Goal: Task Accomplishment & Management: Complete application form

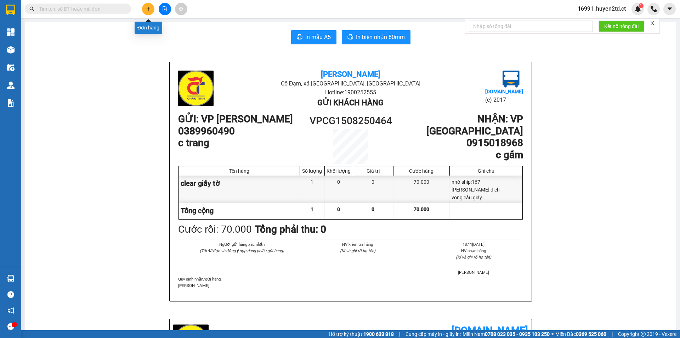
click at [148, 10] on button at bounding box center [148, 9] width 12 height 12
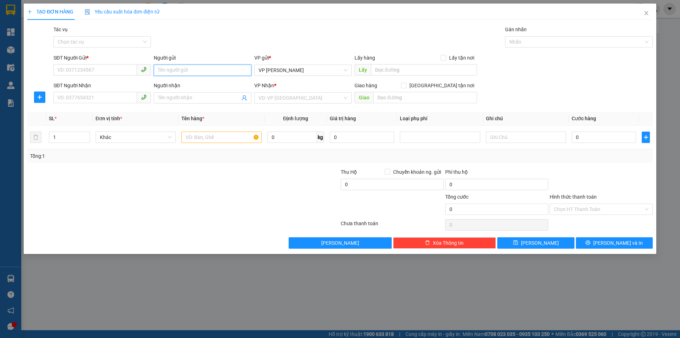
click at [193, 71] on input "Người gửi" at bounding box center [202, 69] width 97 height 11
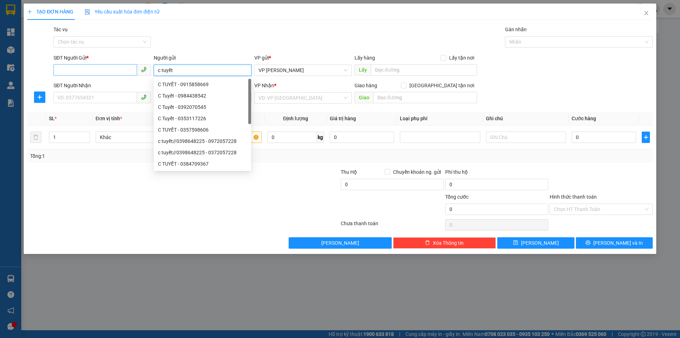
type input "c tuyết"
click at [97, 70] on input "SĐT Người Gửi *" at bounding box center [96, 69] width 84 height 11
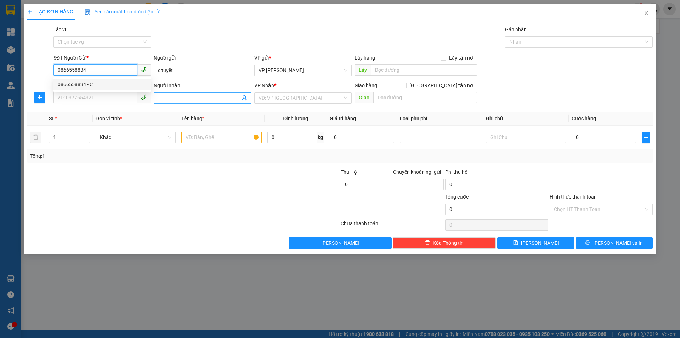
type input "0866558834"
click at [178, 98] on input "Người nhận" at bounding box center [199, 98] width 82 height 8
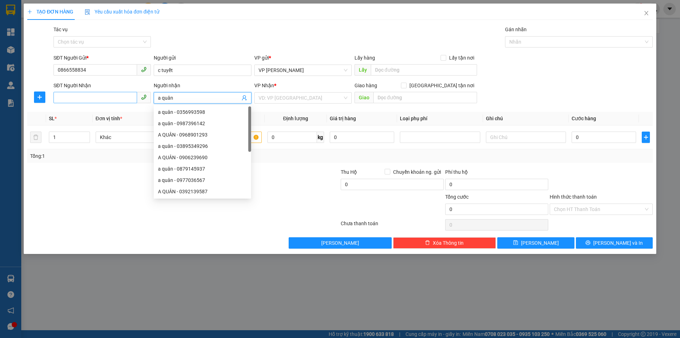
type input "a quân"
click at [80, 98] on input "SĐT Người Nhận" at bounding box center [96, 97] width 84 height 11
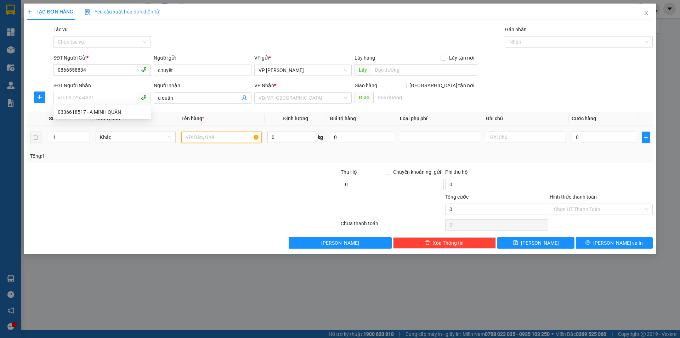
click at [212, 138] on input "text" at bounding box center [221, 136] width 80 height 11
type input "bọc vàng sữa"
click at [584, 137] on input "0" at bounding box center [604, 136] width 64 height 11
type input "4"
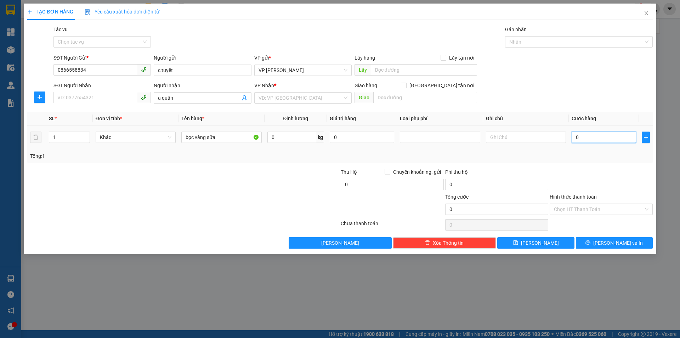
type input "4"
type input "40"
type input "40.000"
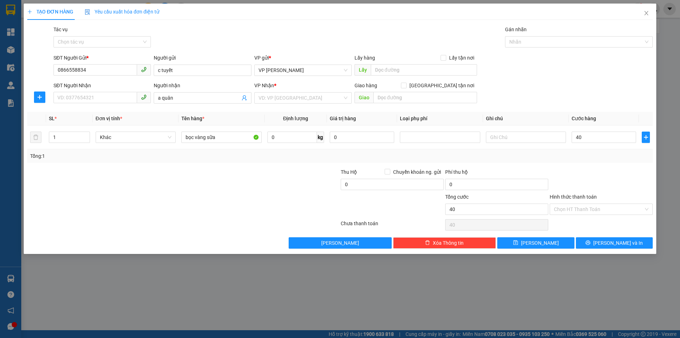
type input "40.000"
drag, startPoint x: 519, startPoint y: 215, endPoint x: 565, endPoint y: 207, distance: 46.0
click at [522, 213] on div "Tổng cước 40.000" at bounding box center [496, 205] width 103 height 25
click at [106, 98] on input "SĐT Người Nhận" at bounding box center [96, 97] width 84 height 11
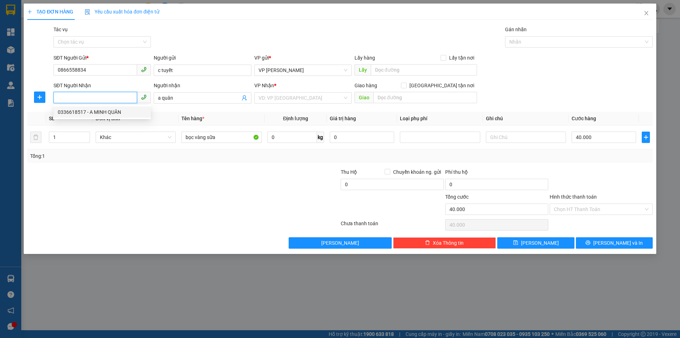
click at [102, 113] on div "0336618517 - A MINH QUÂN" at bounding box center [102, 112] width 89 height 8
type input "0336618517"
type input "A MINH QUÂN"
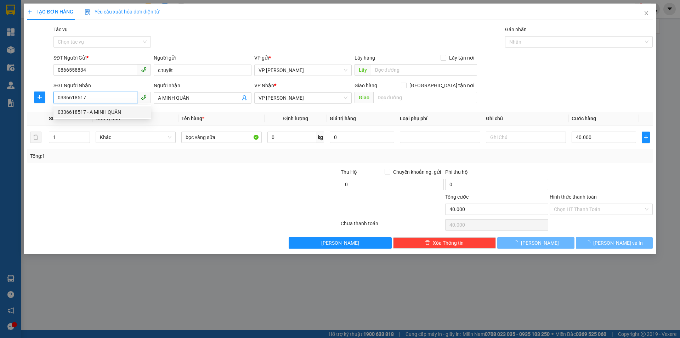
type input "100.000"
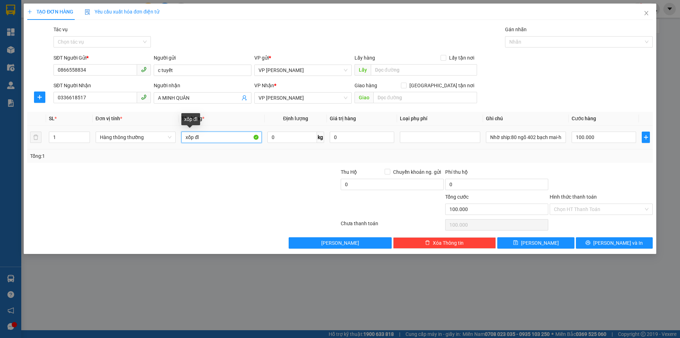
drag, startPoint x: 184, startPoint y: 138, endPoint x: 222, endPoint y: 136, distance: 38.0
click at [222, 136] on input "xốp đl" at bounding box center [221, 136] width 80 height 11
type input "bọc vàng sữa"
type input "9"
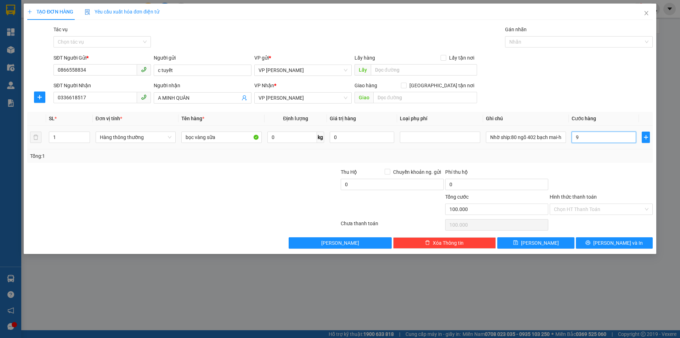
type input "9"
type input "90"
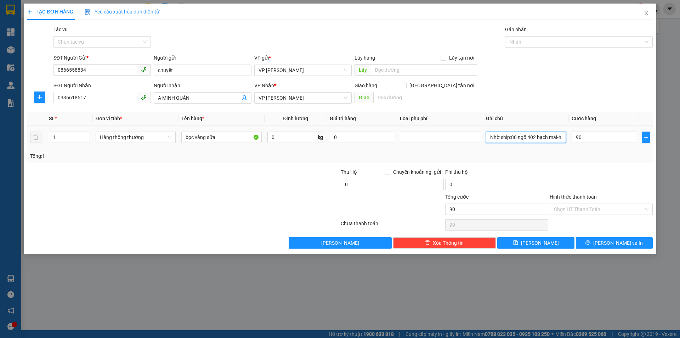
type input "90.000"
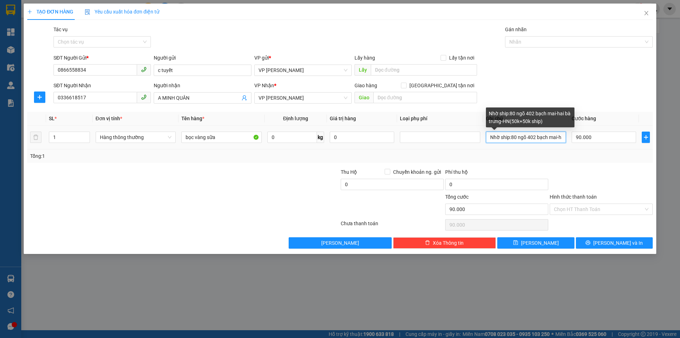
scroll to position [0, 66]
drag, startPoint x: 561, startPoint y: 135, endPoint x: 565, endPoint y: 134, distance: 4.3
click at [565, 134] on input "Nhờ ship:80 ngõ 402 bạch mai-hai bà trưng-HN(50k+50k ship)" at bounding box center [526, 136] width 80 height 11
click at [539, 137] on input "Nhờ ship:80 ngõ 402 bạch mai-hai bà trưng-HN(50k+50k ship)" at bounding box center [526, 136] width 80 height 11
click at [533, 136] on input "Nhờ ship:80 ngõ 402 bạch mai-hai bà trưng-HN(50k+50k ship)" at bounding box center [526, 136] width 80 height 11
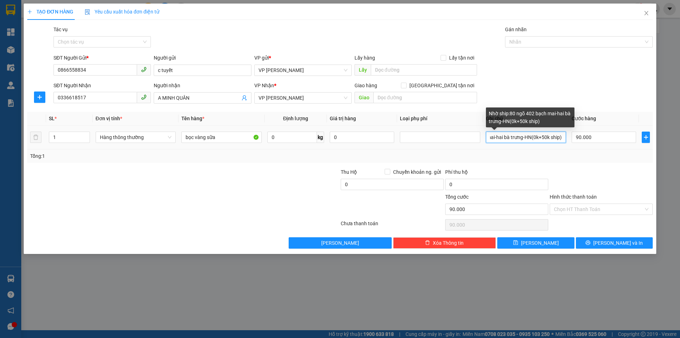
scroll to position [0, 63]
type input "Nhờ ship:80 ngõ 402 bạch mai-hai bà trưng-HN(40k+50k ship)"
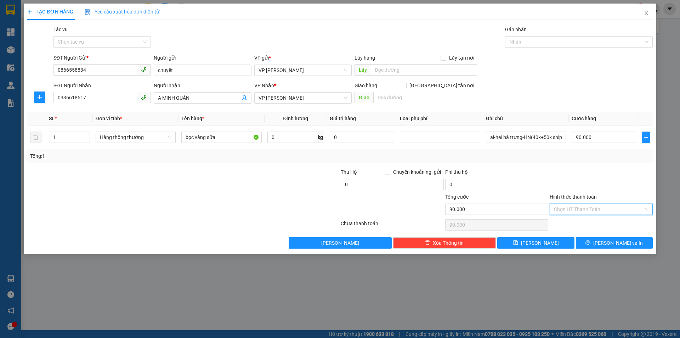
scroll to position [0, 0]
click at [572, 207] on input "Hình thức thanh toán" at bounding box center [599, 209] width 90 height 11
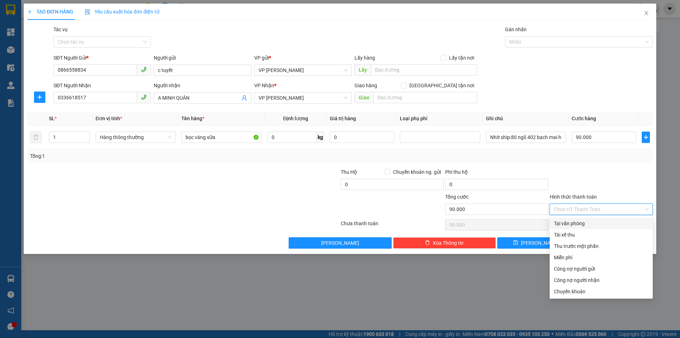
click at [577, 220] on div "Tại văn phòng" at bounding box center [601, 223] width 95 height 8
type input "0"
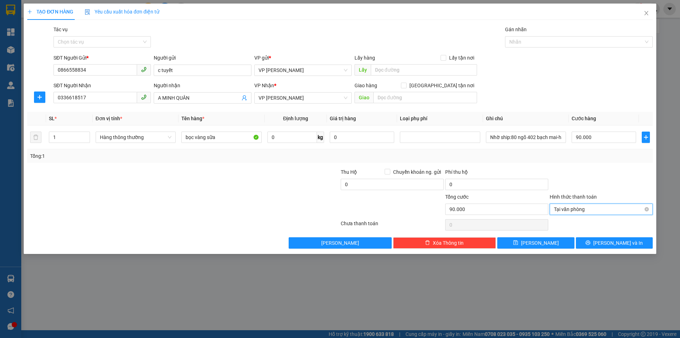
click at [582, 207] on span "Tại văn phòng" at bounding box center [601, 209] width 95 height 11
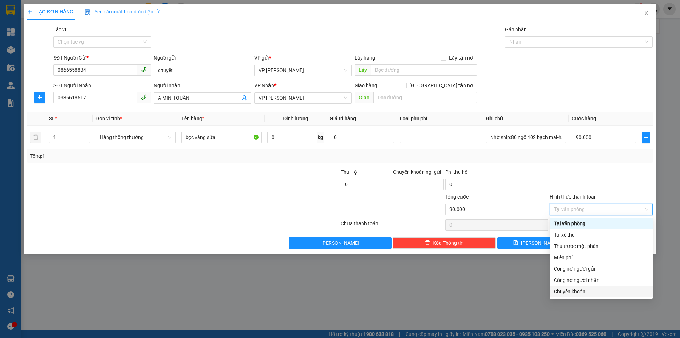
click at [592, 292] on div "Chuyển khoản" at bounding box center [601, 291] width 95 height 8
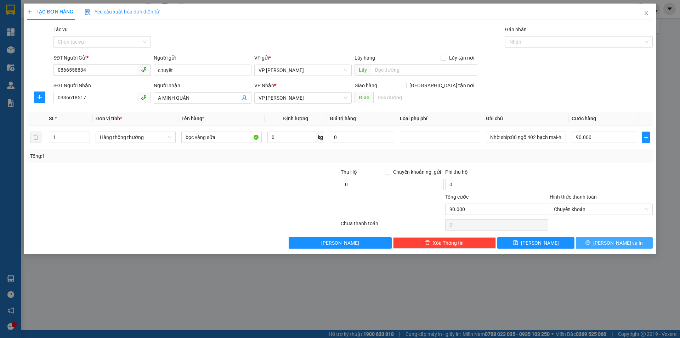
click at [591, 243] on icon "printer" at bounding box center [588, 242] width 5 height 5
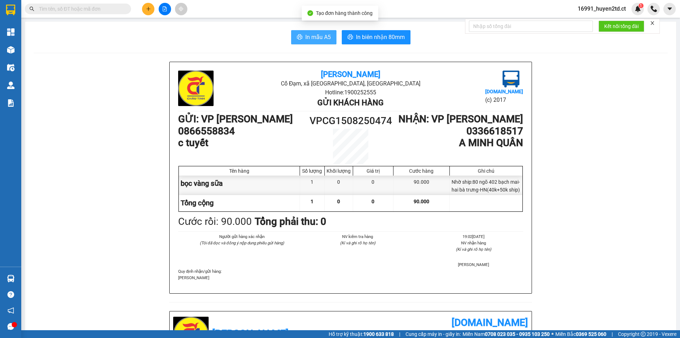
click at [325, 39] on span "In mẫu A5" at bounding box center [318, 37] width 26 height 9
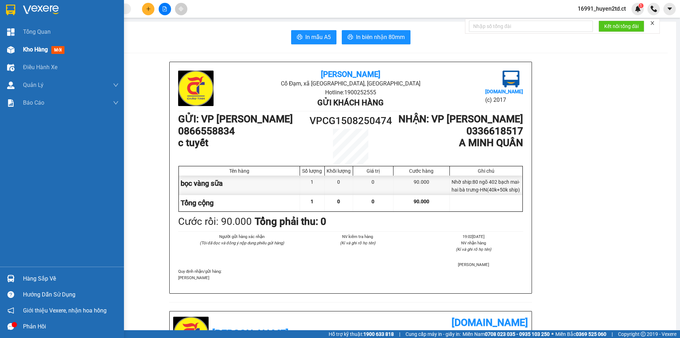
drag, startPoint x: 21, startPoint y: 49, endPoint x: 26, endPoint y: 50, distance: 4.7
click at [21, 49] on div "Kho hàng mới" at bounding box center [62, 50] width 124 height 18
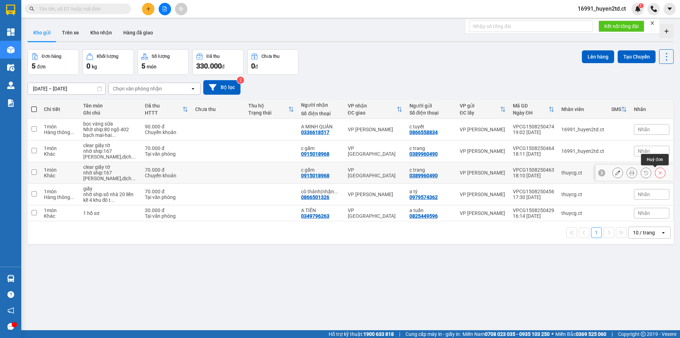
click at [658, 173] on icon at bounding box center [660, 172] width 5 height 5
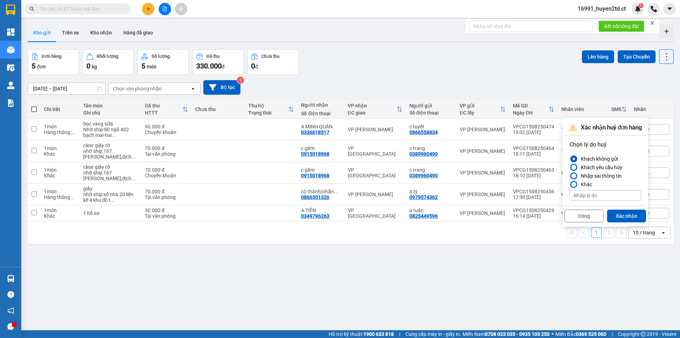
click at [574, 174] on div at bounding box center [574, 175] width 5 height 5
click at [570, 176] on input "Nhập sai thông tin" at bounding box center [570, 176] width 0 height 0
click at [634, 219] on button "Xác nhận" at bounding box center [626, 215] width 39 height 13
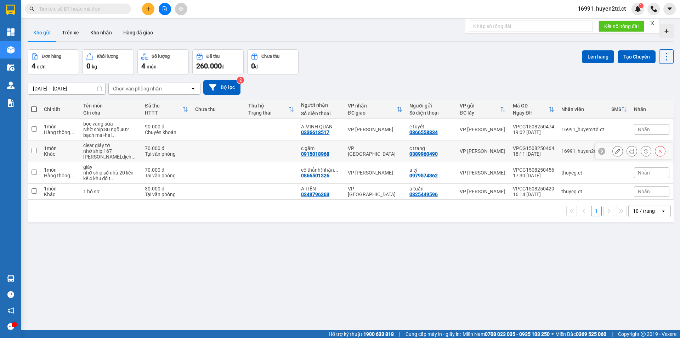
click at [33, 150] on input "checkbox" at bounding box center [34, 150] width 5 height 5
checkbox input "true"
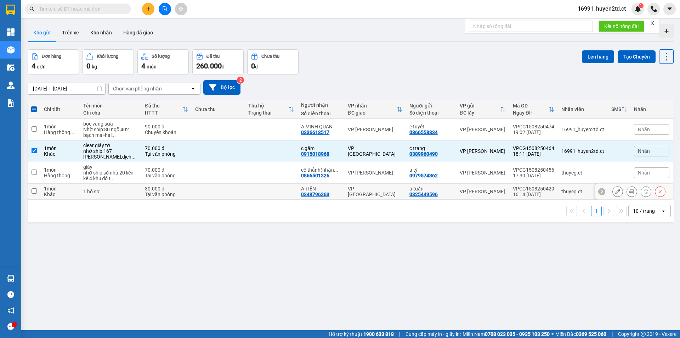
click at [36, 193] on input "checkbox" at bounding box center [34, 190] width 5 height 5
checkbox input "true"
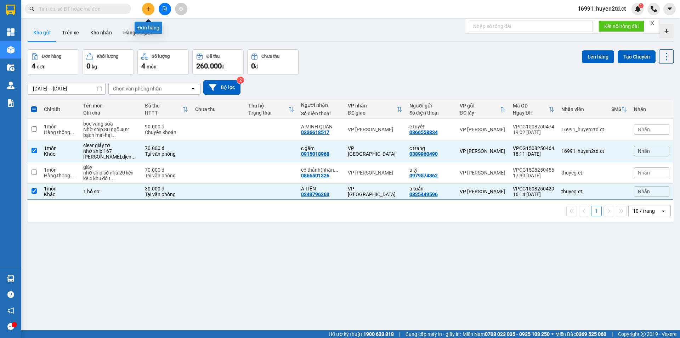
click at [148, 11] on button at bounding box center [148, 9] width 12 height 12
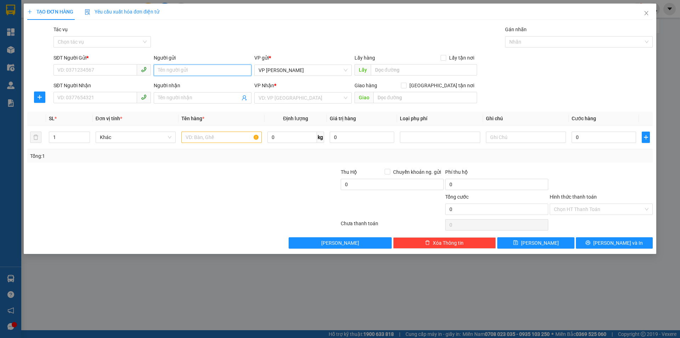
click at [161, 68] on input "Người gửi" at bounding box center [202, 69] width 97 height 11
type input "dì hạnh"
click at [213, 83] on div "DÌ HẠNH - 0387456308" at bounding box center [202, 84] width 89 height 8
type input "0387456308"
type input "DÌ HẠNH"
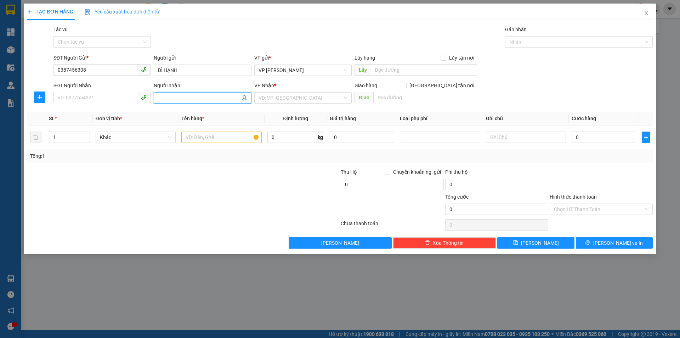
click at [189, 96] on input "Người nhận" at bounding box center [199, 98] width 82 height 8
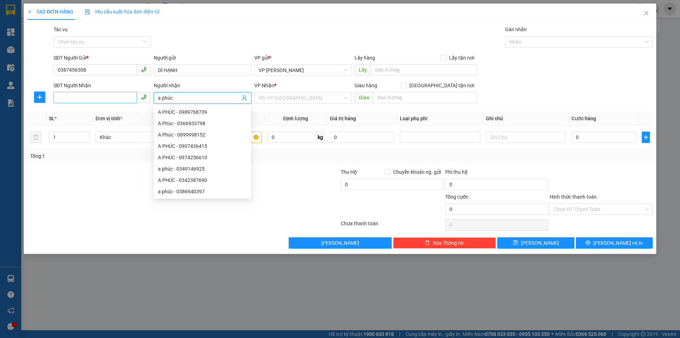
type input "a phúc"
click at [96, 99] on input "SĐT Người Nhận" at bounding box center [96, 97] width 84 height 11
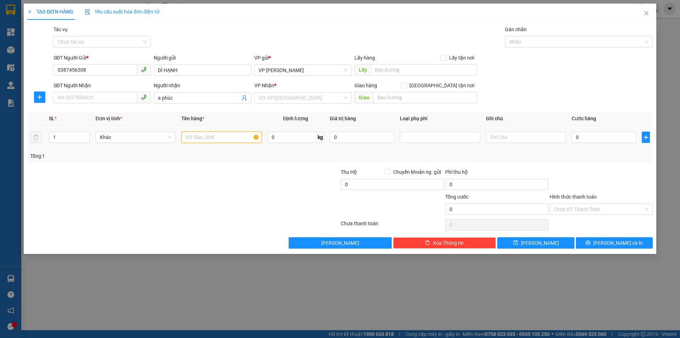
click at [219, 138] on input "text" at bounding box center [221, 136] width 80 height 11
type input "xốp hàng đl"
click at [588, 136] on input "0" at bounding box center [604, 136] width 64 height 11
type input "4"
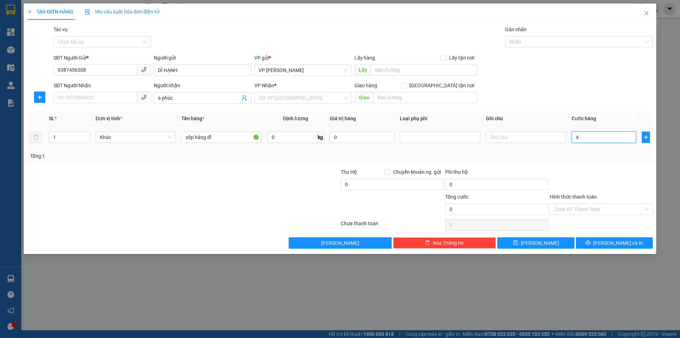
type input "4"
type input "40"
type input "40.000"
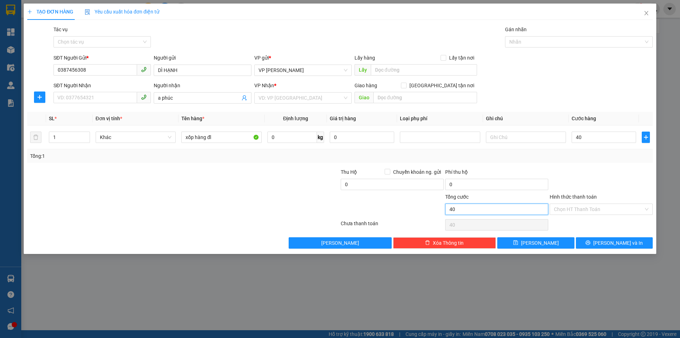
type input "40.000"
click at [521, 206] on input "40.000" at bounding box center [496, 208] width 103 height 11
click at [596, 207] on input "Hình thức thanh toán" at bounding box center [599, 209] width 90 height 11
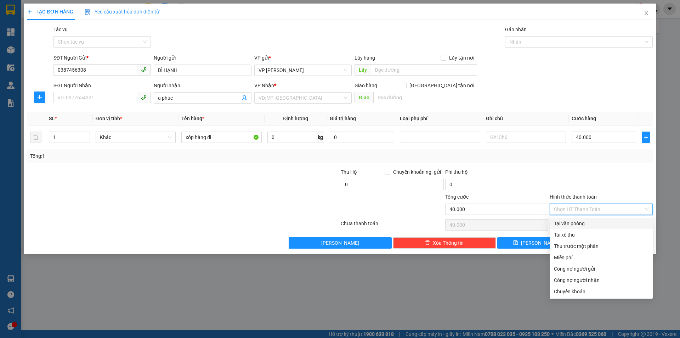
click at [599, 223] on div "Tại văn phòng" at bounding box center [601, 223] width 95 height 8
type input "0"
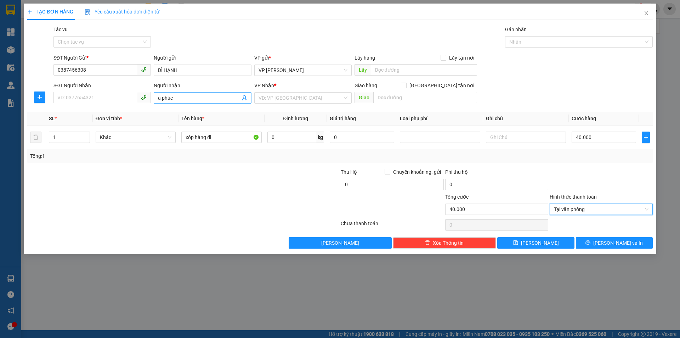
click at [160, 97] on input "a phúc" at bounding box center [199, 98] width 82 height 8
type input "c phúc"
click at [87, 99] on input "SĐT Người Nhận" at bounding box center [96, 97] width 84 height 11
click at [189, 72] on input "DÌ HẠNH" at bounding box center [202, 69] width 97 height 11
click at [99, 67] on input "0387456308" at bounding box center [96, 69] width 84 height 11
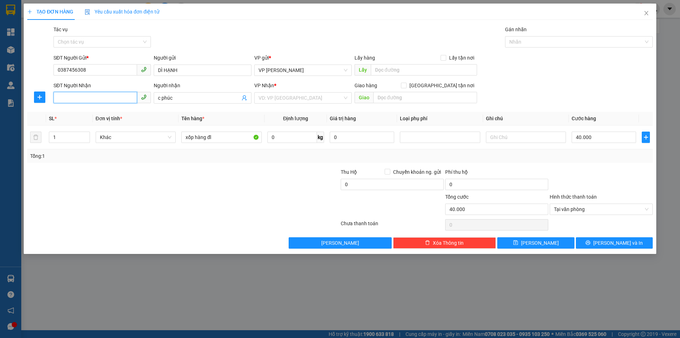
click at [101, 95] on input "SĐT Người Nhận" at bounding box center [96, 97] width 84 height 11
click at [109, 67] on input "0387456308" at bounding box center [96, 69] width 84 height 11
click at [184, 73] on input "DÌ HẠNH" at bounding box center [202, 69] width 97 height 11
click at [107, 100] on input "SĐT Người Nhận" at bounding box center [96, 97] width 84 height 11
click at [109, 99] on input "SĐT Người Nhận" at bounding box center [96, 97] width 84 height 11
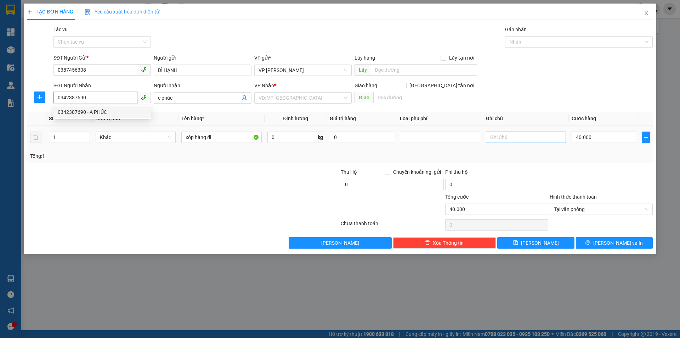
type input "0342387690"
click at [497, 136] on input "text" at bounding box center [526, 136] width 80 height 11
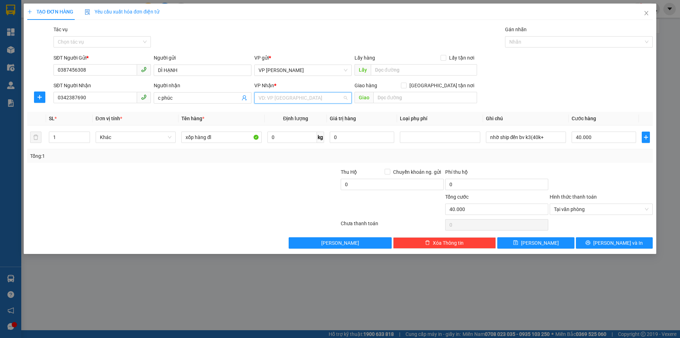
click at [330, 96] on input "search" at bounding box center [301, 97] width 84 height 11
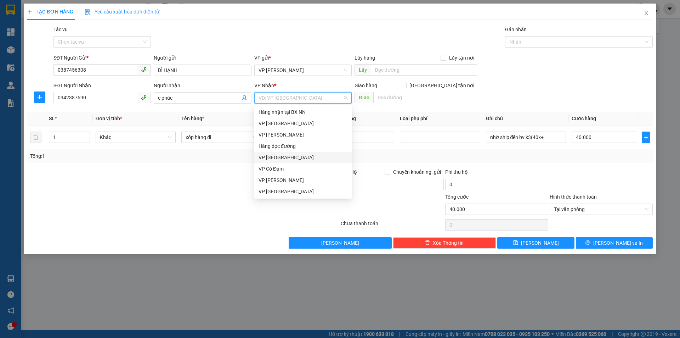
click at [296, 156] on div "VP [GEOGRAPHIC_DATA]" at bounding box center [303, 157] width 89 height 8
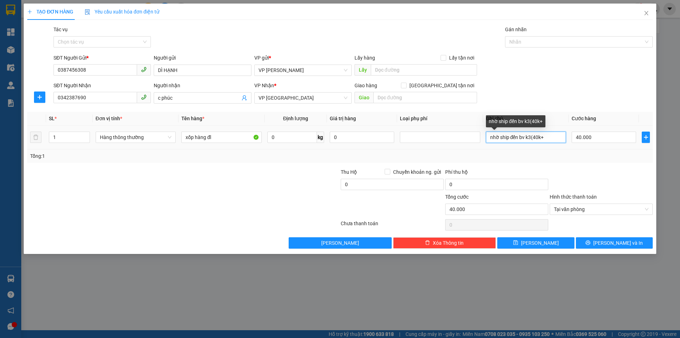
click at [546, 136] on input "nhờ ship đến bv k3(40k+" at bounding box center [526, 136] width 80 height 11
type input "nhờ ship đến bv k3(40k+30k)"
type input "7"
type input "70"
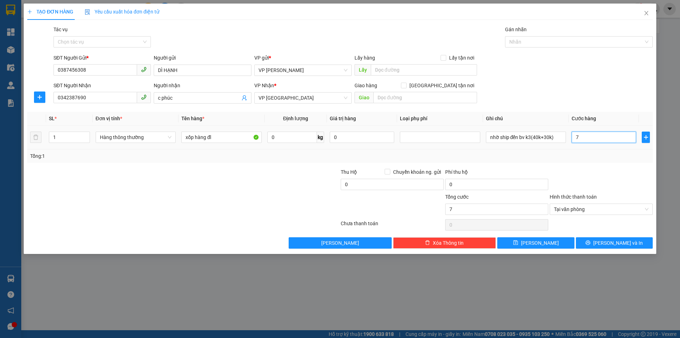
type input "70"
type input "70.000"
click at [488, 208] on input "70.000" at bounding box center [496, 208] width 103 height 11
click at [594, 208] on span "Tại văn phòng" at bounding box center [601, 209] width 95 height 11
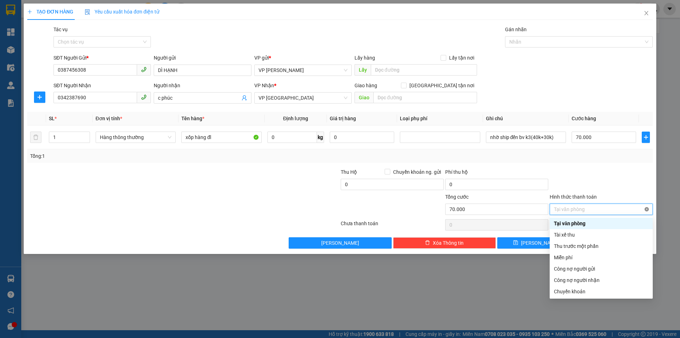
type input "70.000"
click at [605, 166] on div "Transit Pickup Surcharge Ids Transit Deliver Surcharge Ids Transit Deliver Surc…" at bounding box center [340, 137] width 626 height 223
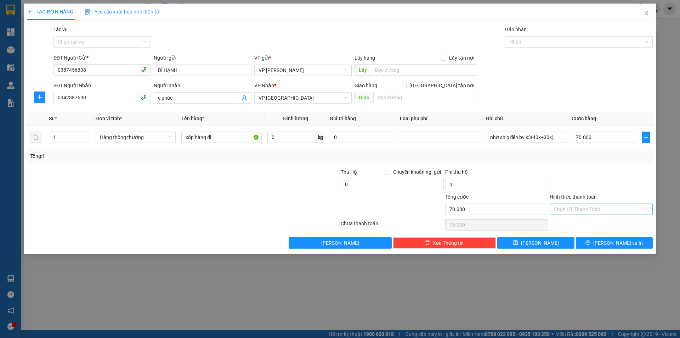
click at [609, 207] on input "Hình thức thanh toán" at bounding box center [599, 209] width 90 height 11
click at [589, 162] on div "Tổng: 1" at bounding box center [340, 155] width 626 height 13
click at [606, 207] on input "Hình thức thanh toán" at bounding box center [599, 209] width 90 height 11
click at [558, 166] on div "Transit Pickup Surcharge Ids Transit Deliver Surcharge Ids Transit Deliver Surc…" at bounding box center [340, 137] width 626 height 223
click at [537, 137] on input "nhờ ship đến bv k3(40k+30k)" at bounding box center [526, 136] width 80 height 11
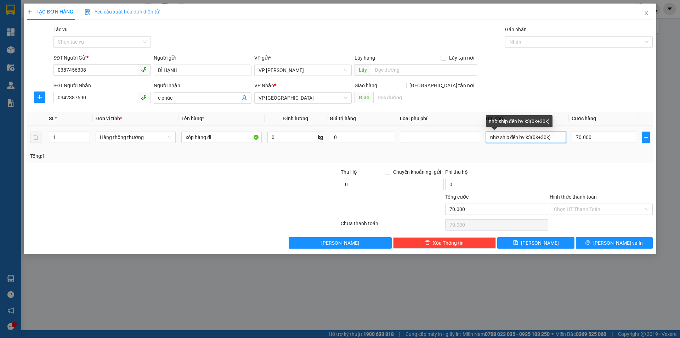
type input "nhờ ship đến bv k3(40k+30k)"
type input "0"
type input "07"
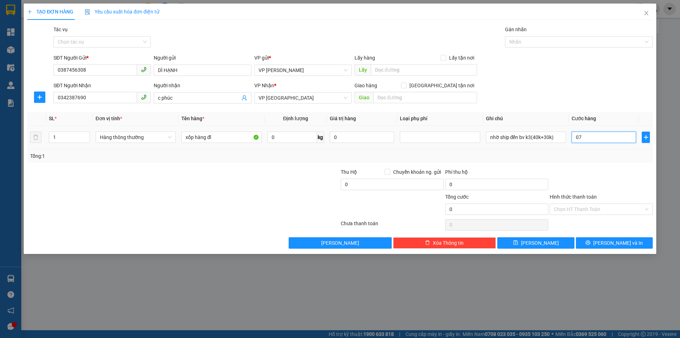
type input "7"
type input "070"
type input "70"
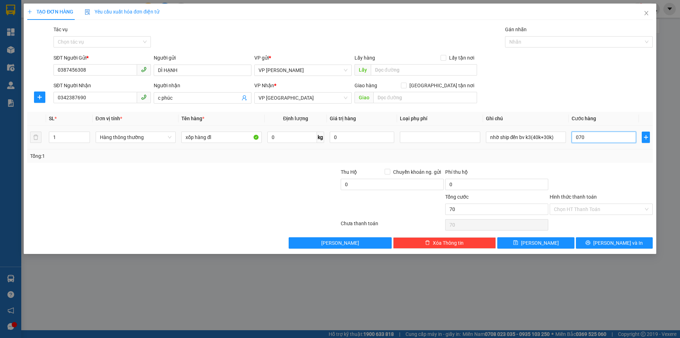
type input "07"
type input "7"
type input "0"
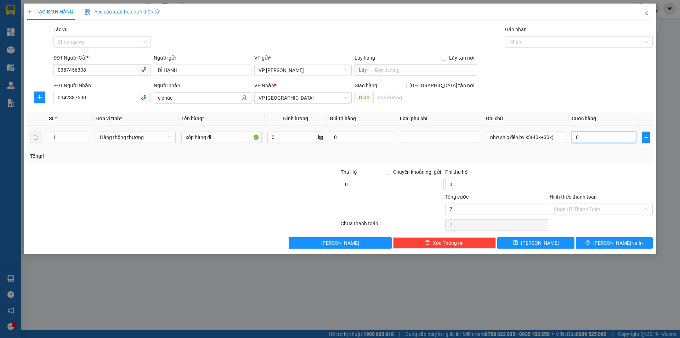
type input "0"
type input "07"
type input "7"
drag, startPoint x: 576, startPoint y: 138, endPoint x: 585, endPoint y: 136, distance: 9.4
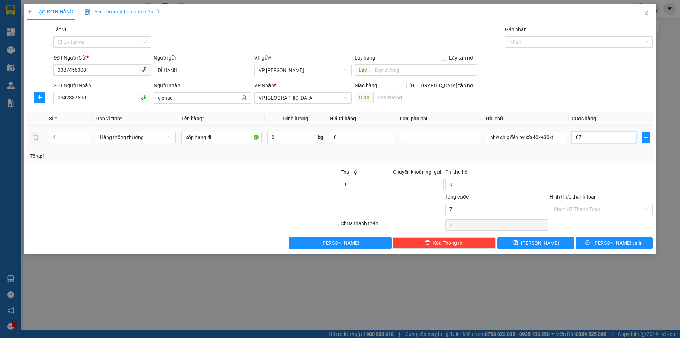
click at [585, 136] on input "07" at bounding box center [604, 136] width 64 height 11
type input "0"
type input "07"
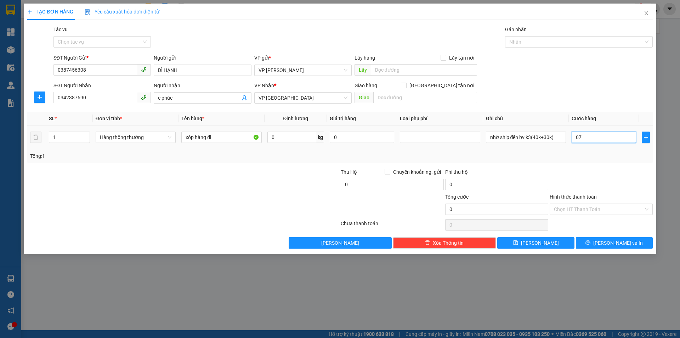
type input "7"
type input "070"
type input "70"
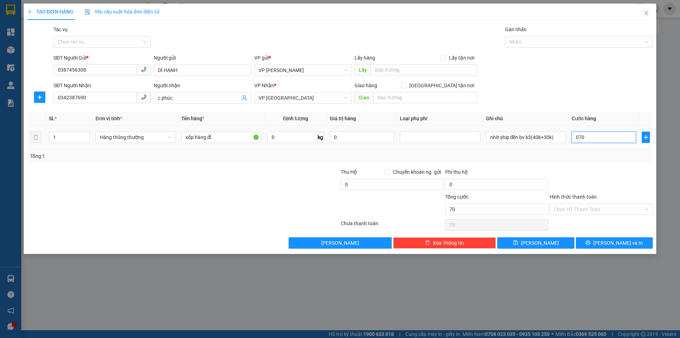
click at [590, 136] on input "070" at bounding box center [604, 136] width 64 height 11
type input "07"
type input "7"
type input "0"
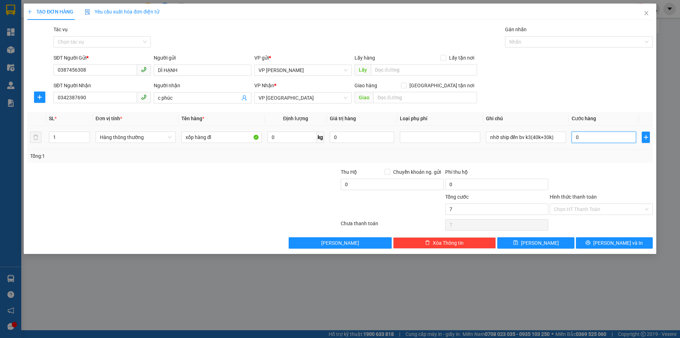
type input "0"
click at [575, 137] on input "0" at bounding box center [604, 136] width 64 height 11
type input "470"
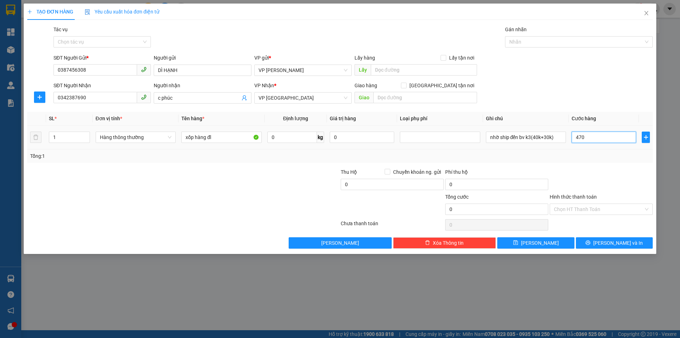
type input "470"
type input "40"
type input "0"
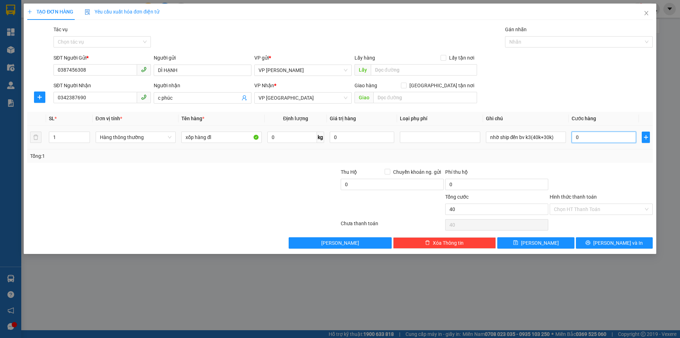
type input "0"
type input "70"
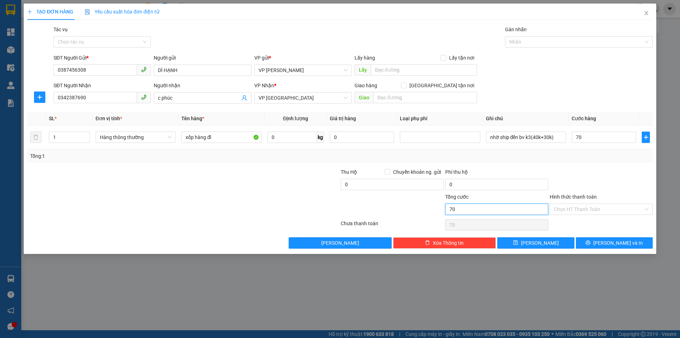
type input "70.000"
click at [500, 210] on input "70.000" at bounding box center [496, 208] width 103 height 11
click at [600, 242] on button "[PERSON_NAME] và In" at bounding box center [614, 242] width 77 height 11
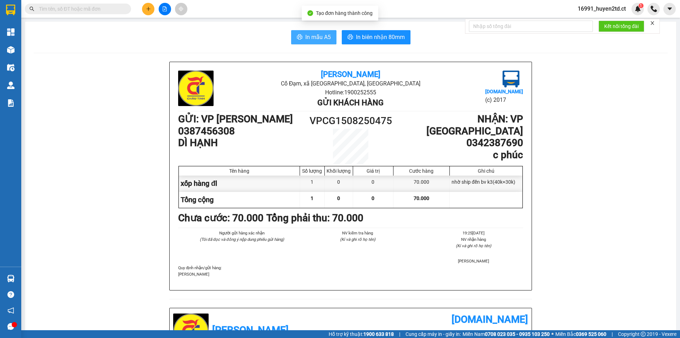
click at [305, 36] on span "In mẫu A5" at bounding box center [318, 37] width 26 height 9
click at [309, 39] on span "In mẫu A5" at bounding box center [318, 37] width 26 height 9
click at [84, 10] on input "text" at bounding box center [81, 9] width 84 height 8
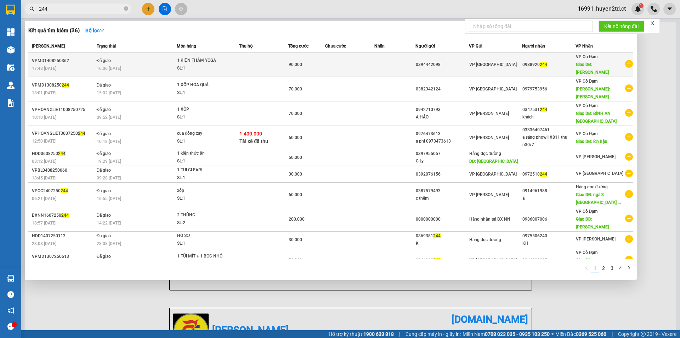
type input "244"
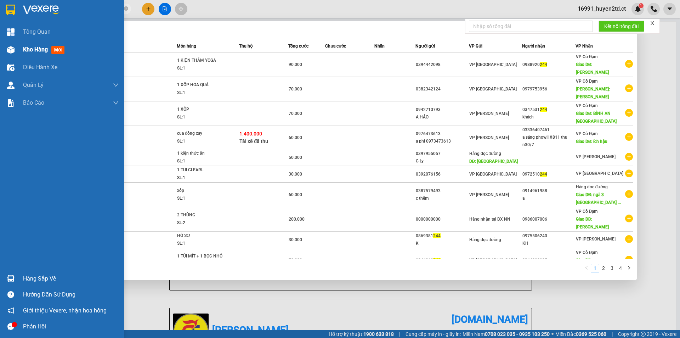
click at [26, 47] on span "Kho hàng" at bounding box center [35, 49] width 25 height 7
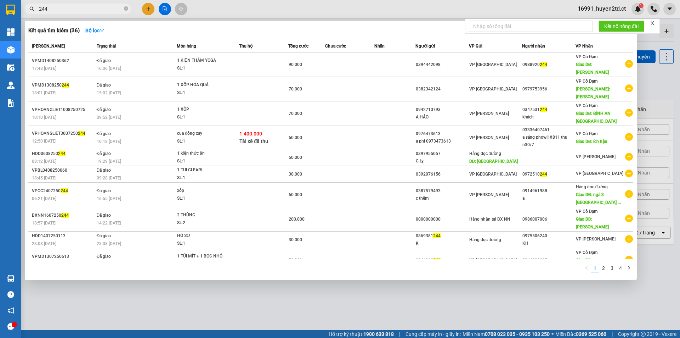
click at [645, 77] on div at bounding box center [340, 169] width 680 height 338
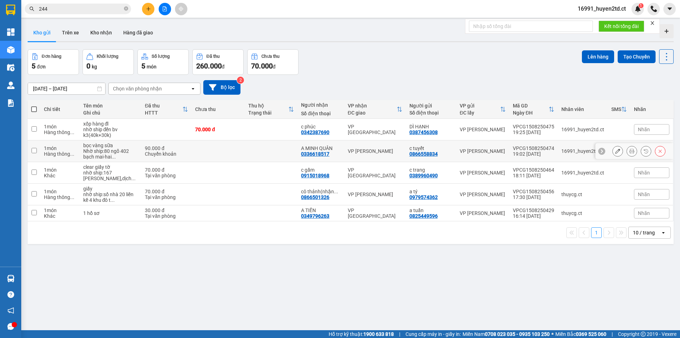
click at [35, 150] on input "checkbox" at bounding box center [34, 150] width 5 height 5
checkbox input "true"
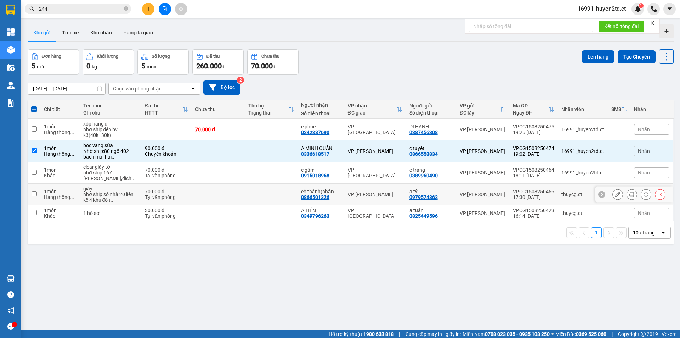
click at [32, 192] on input "checkbox" at bounding box center [34, 193] width 5 height 5
checkbox input "true"
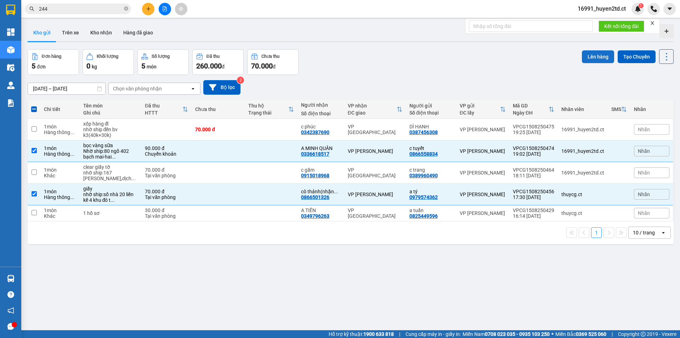
click at [588, 58] on button "Lên hàng" at bounding box center [598, 56] width 32 height 13
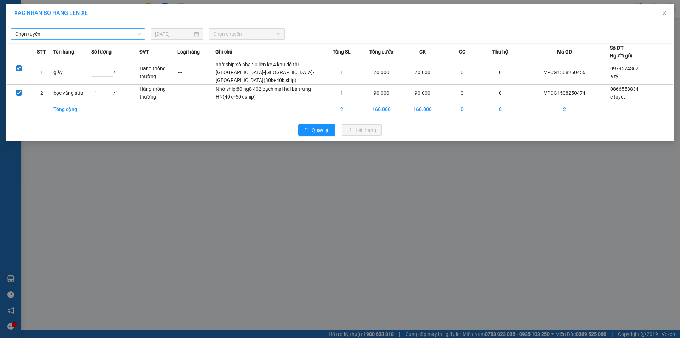
click at [131, 35] on span "Chọn tuyến" at bounding box center [78, 34] width 126 height 11
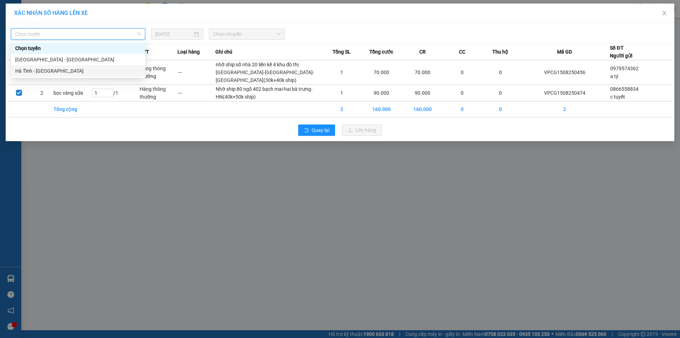
click at [119, 72] on div "Hà Tĩnh - [GEOGRAPHIC_DATA]" at bounding box center [78, 71] width 126 height 8
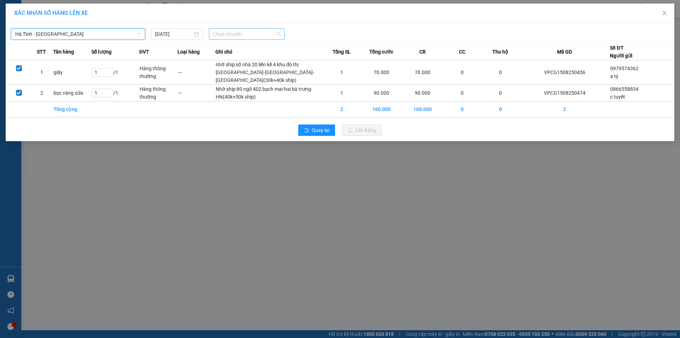
click at [246, 34] on span "Chọn chuyến" at bounding box center [246, 34] width 67 height 11
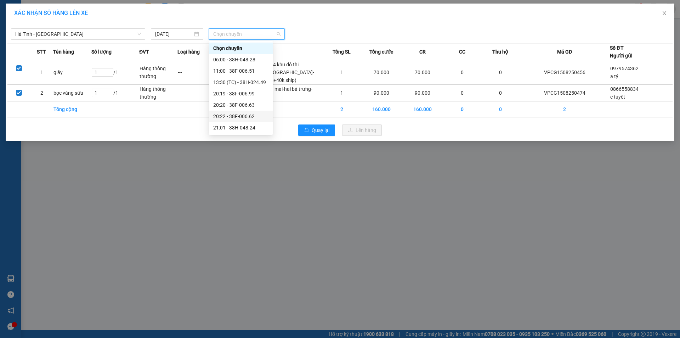
click at [245, 115] on div "20:22 - 38F-006.62" at bounding box center [240, 116] width 55 height 8
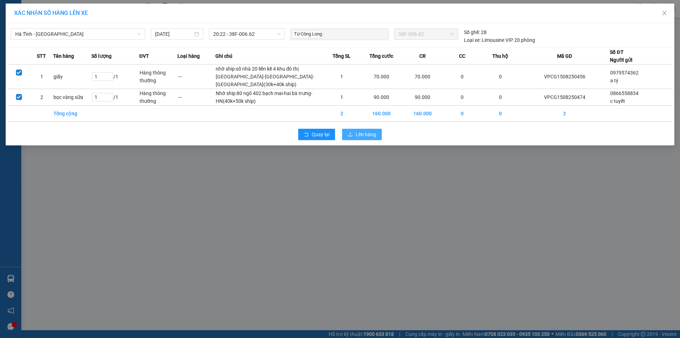
click at [357, 138] on span "Lên hàng" at bounding box center [366, 134] width 21 height 8
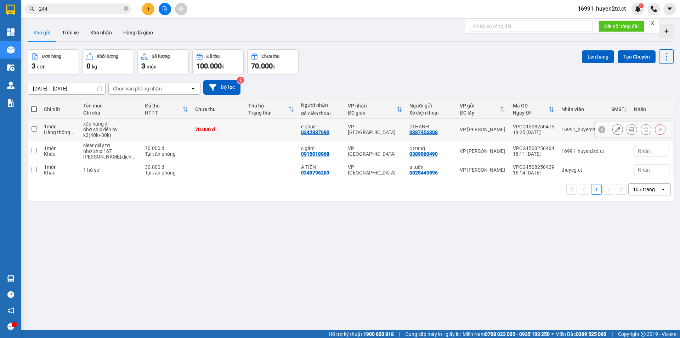
click at [34, 129] on input "checkbox" at bounding box center [34, 128] width 5 height 5
checkbox input "true"
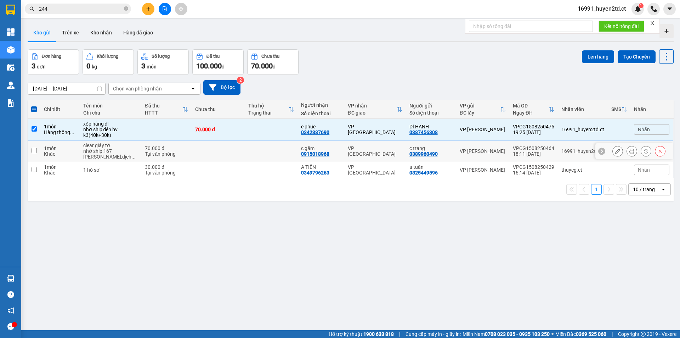
click at [33, 148] on input "checkbox" at bounding box center [34, 150] width 5 height 5
checkbox input "true"
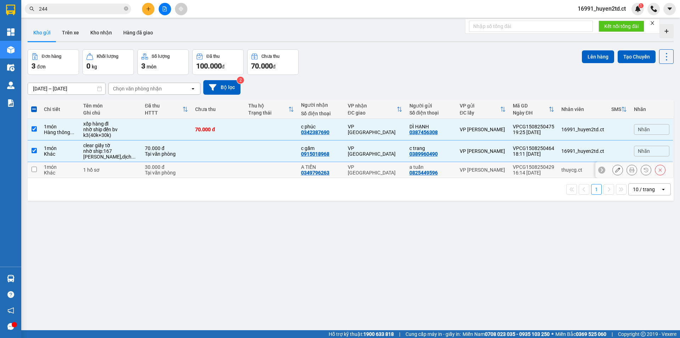
click at [35, 170] on input "checkbox" at bounding box center [34, 169] width 5 height 5
checkbox input "true"
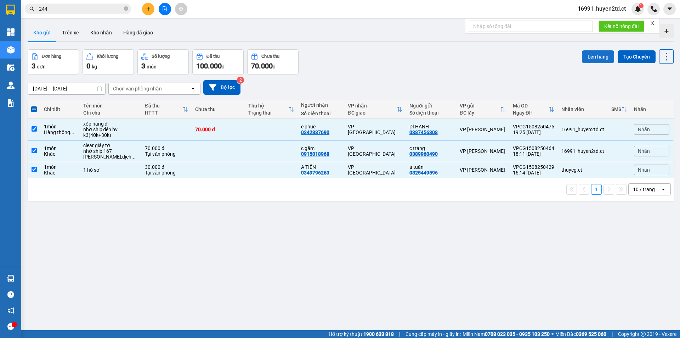
click at [585, 57] on button "Lên hàng" at bounding box center [598, 56] width 32 height 13
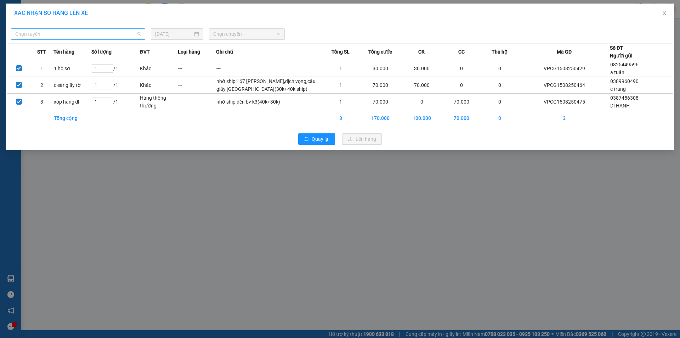
click at [119, 38] on span "Chọn tuyến" at bounding box center [78, 34] width 126 height 11
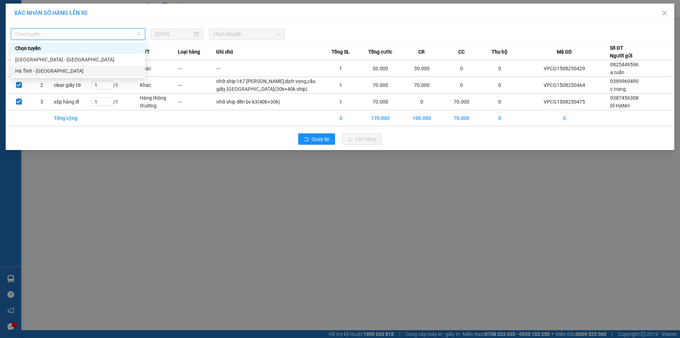
click at [111, 70] on div "Hà Tĩnh - [GEOGRAPHIC_DATA]" at bounding box center [78, 71] width 126 height 8
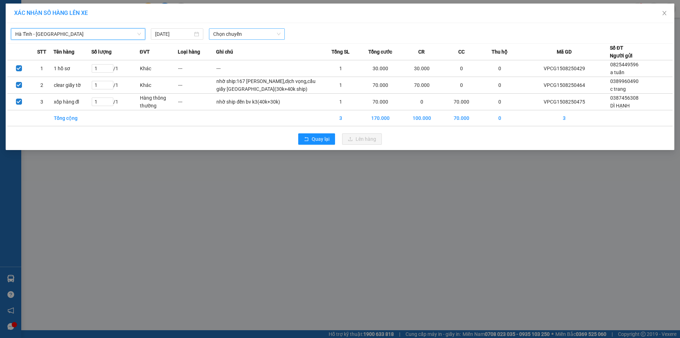
click at [264, 33] on span "Chọn chuyến" at bounding box center [246, 34] width 67 height 11
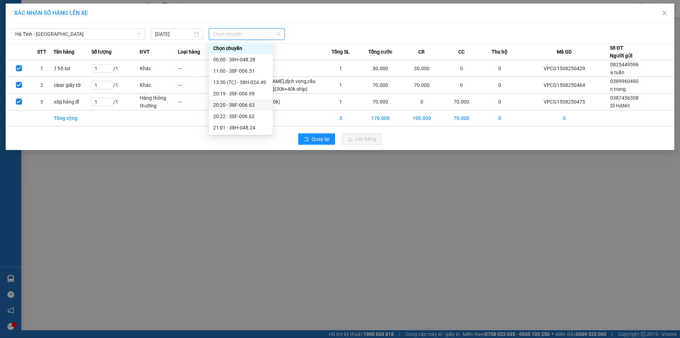
click at [251, 104] on div "20:20 - 38F-006.63" at bounding box center [240, 105] width 55 height 8
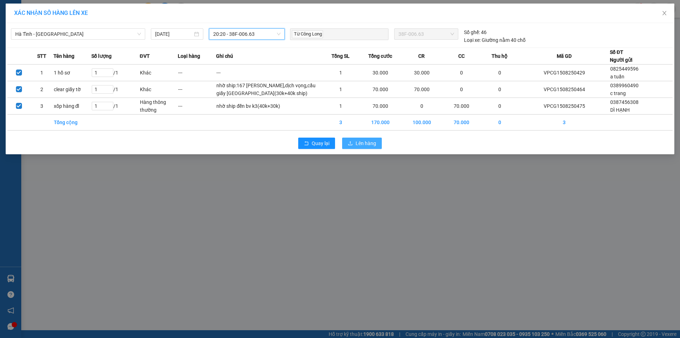
click at [366, 147] on span "Lên hàng" at bounding box center [366, 143] width 21 height 8
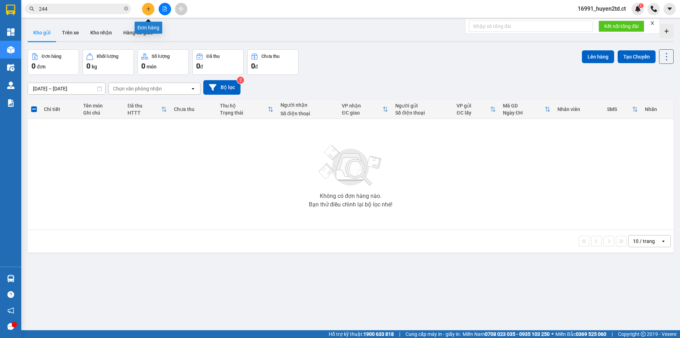
click at [150, 7] on icon "plus" at bounding box center [148, 8] width 5 height 5
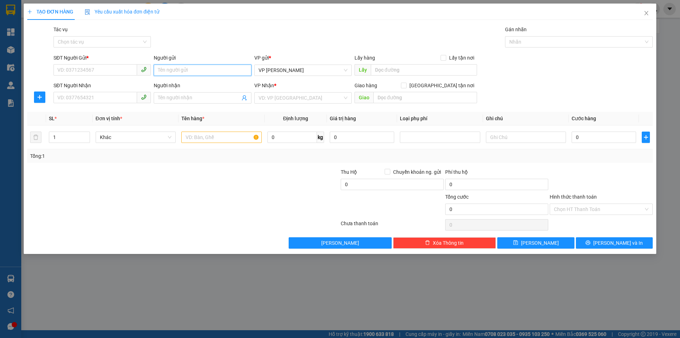
click at [173, 69] on input "Người gửi" at bounding box center [202, 69] width 97 height 11
type input "e quân"
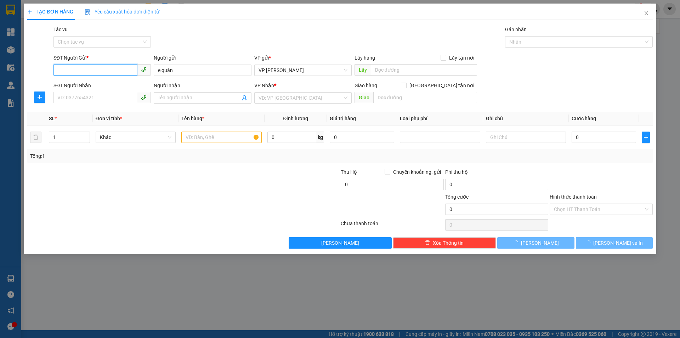
click at [70, 67] on input "SĐT Người Gửi *" at bounding box center [96, 69] width 84 height 11
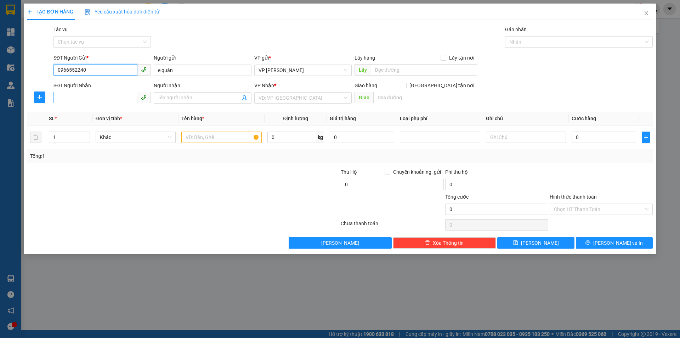
type input "0966552240"
click at [107, 100] on input "SĐT Người Nhận" at bounding box center [96, 97] width 84 height 11
type input "0975079534"
click at [164, 96] on input "Người nhận" at bounding box center [199, 98] width 82 height 8
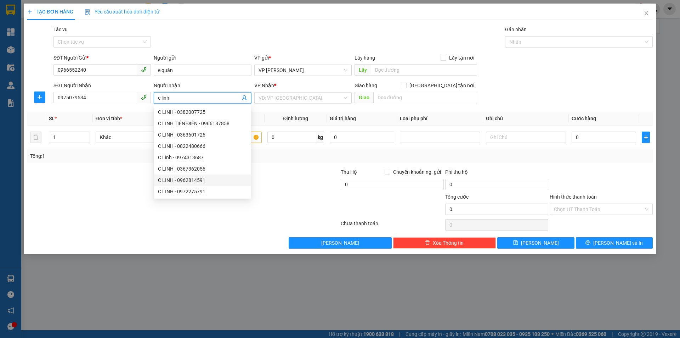
type input "c linh"
click at [298, 182] on div at bounding box center [288, 180] width 105 height 25
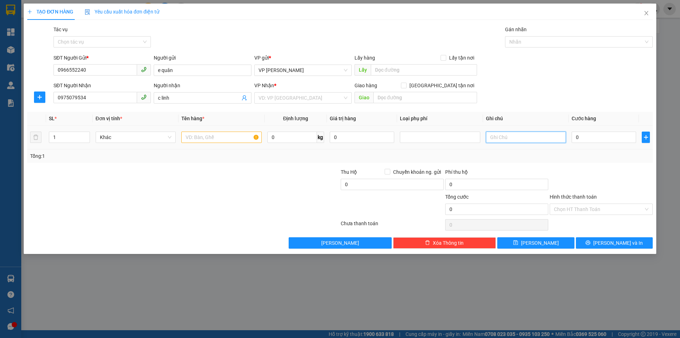
click at [494, 134] on input "text" at bounding box center [526, 136] width 80 height 11
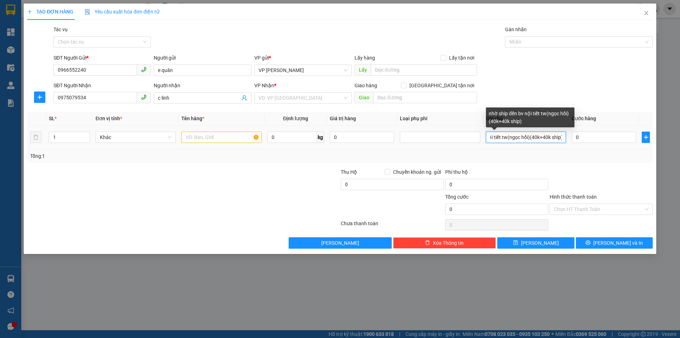
scroll to position [0, 41]
type input "nhờ ship đến bv nội tiết tw(ngọc hồi)(40k+40k ship)"
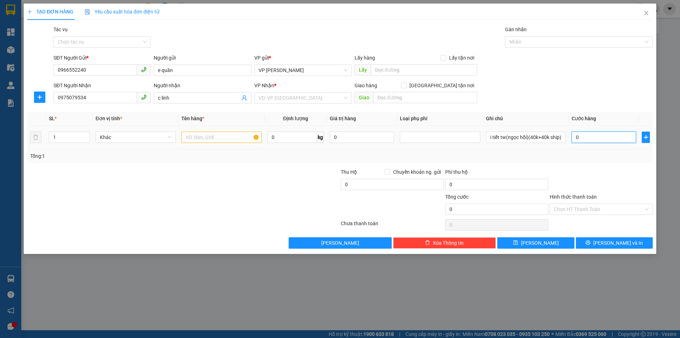
scroll to position [0, 0]
click at [580, 133] on input "0" at bounding box center [604, 136] width 64 height 11
type input "8"
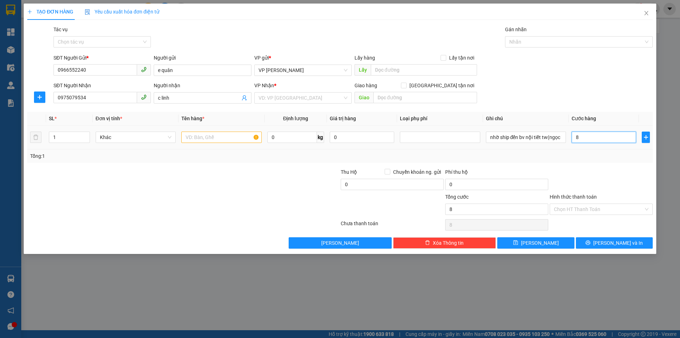
type input "80"
click at [222, 137] on input "text" at bounding box center [221, 136] width 80 height 11
type input "80.000"
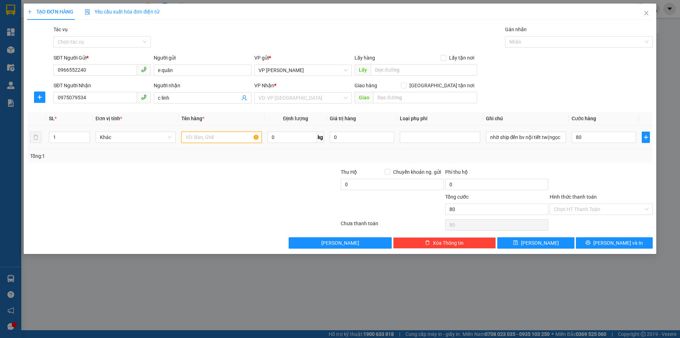
type input "80.000"
type input "vali đen"
click at [199, 98] on input "c linh" at bounding box center [199, 98] width 82 height 8
type input "[PERSON_NAME](nhận hàng buổi trưa 9-10h)"
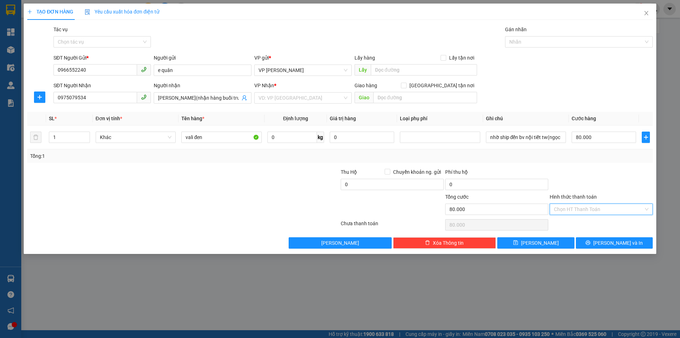
click at [603, 209] on input "Hình thức thanh toán" at bounding box center [599, 209] width 90 height 11
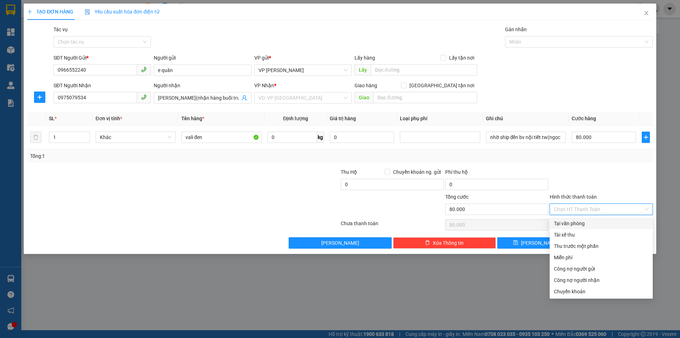
click at [604, 223] on div "Tại văn phòng" at bounding box center [601, 223] width 95 height 8
type input "0"
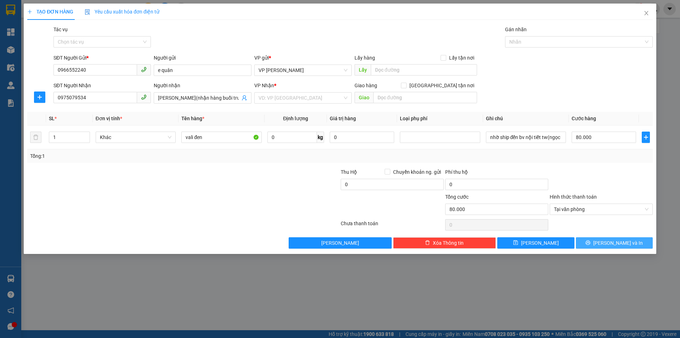
click at [606, 243] on button "[PERSON_NAME] và In" at bounding box center [614, 242] width 77 height 11
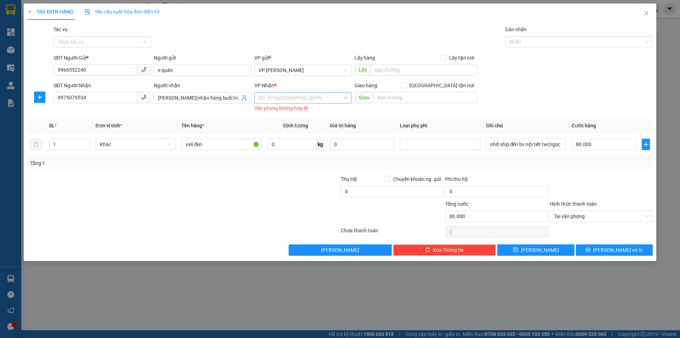
click at [320, 97] on input "search" at bounding box center [301, 97] width 84 height 11
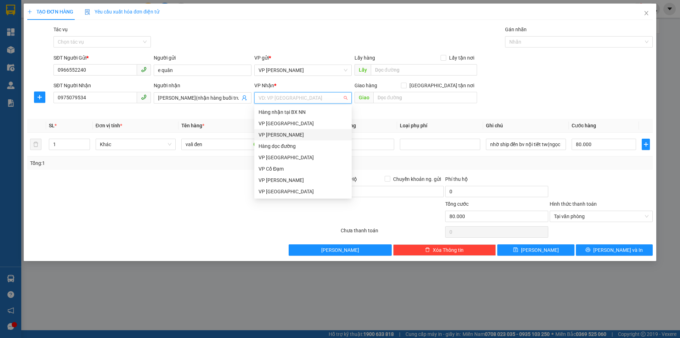
click at [309, 131] on div "VP [PERSON_NAME]" at bounding box center [303, 135] width 89 height 8
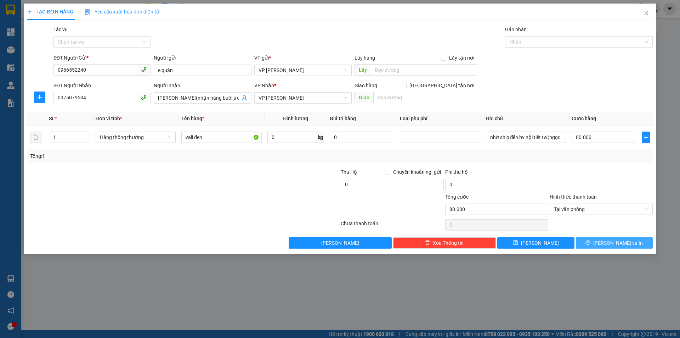
click at [596, 246] on button "[PERSON_NAME] và In" at bounding box center [614, 242] width 77 height 11
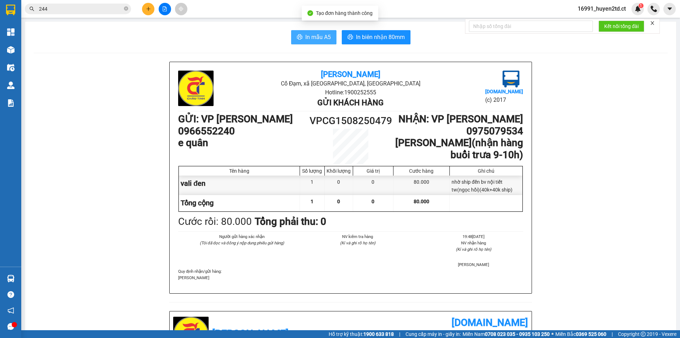
click at [320, 41] on span "In mẫu A5" at bounding box center [318, 37] width 26 height 9
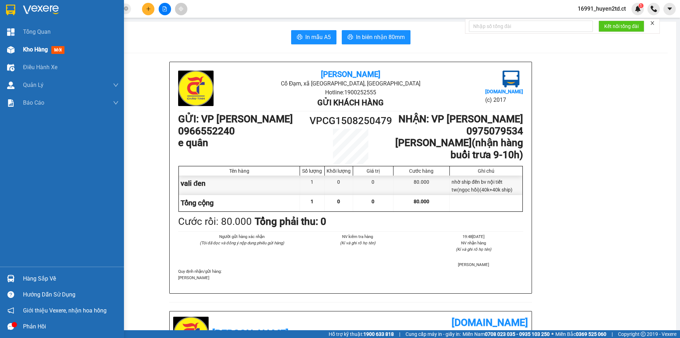
click at [27, 51] on span "Kho hàng" at bounding box center [35, 49] width 25 height 7
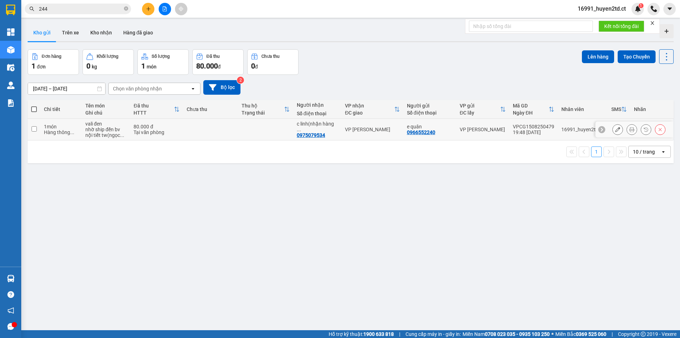
click at [36, 126] on input "checkbox" at bounding box center [34, 128] width 5 height 5
checkbox input "true"
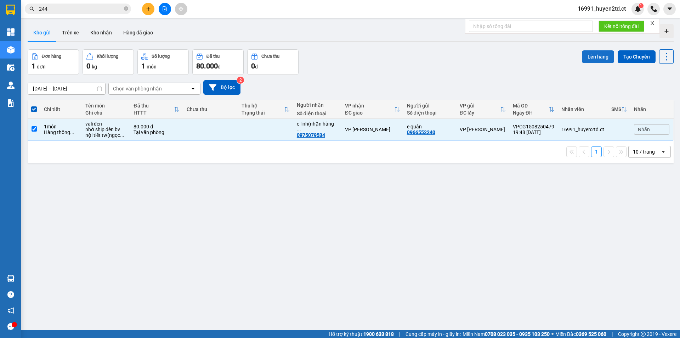
click at [584, 54] on button "Lên hàng" at bounding box center [598, 56] width 32 height 13
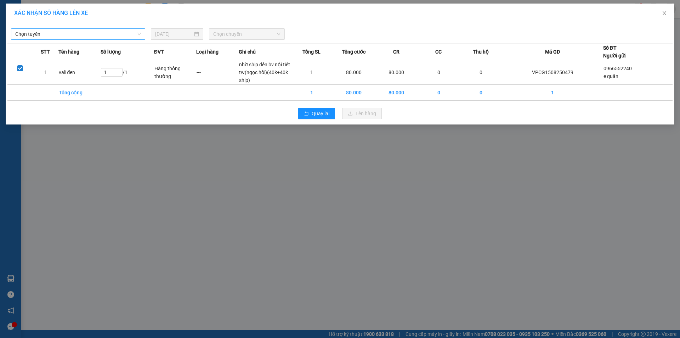
click at [126, 33] on span "Chọn tuyến" at bounding box center [78, 34] width 126 height 11
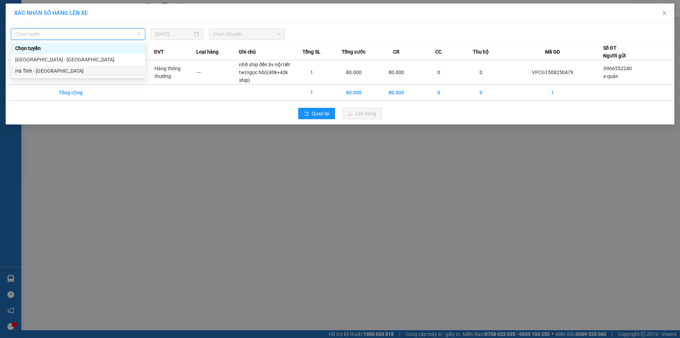
drag, startPoint x: 119, startPoint y: 69, endPoint x: 158, endPoint y: 57, distance: 41.2
click at [121, 68] on div "Hà Tĩnh - [GEOGRAPHIC_DATA]" at bounding box center [78, 71] width 126 height 8
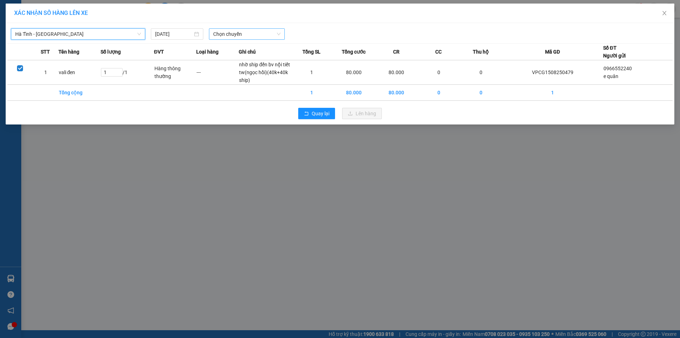
click at [248, 32] on span "Chọn chuyến" at bounding box center [246, 34] width 67 height 11
click at [248, 34] on span "Chọn chuyến" at bounding box center [246, 34] width 67 height 11
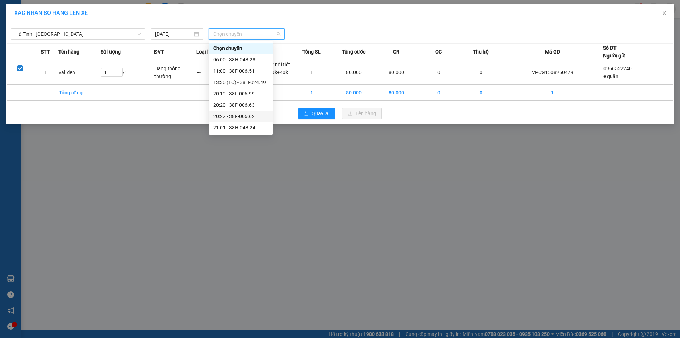
click at [242, 117] on div "20:22 - 38F-006.62" at bounding box center [240, 116] width 55 height 8
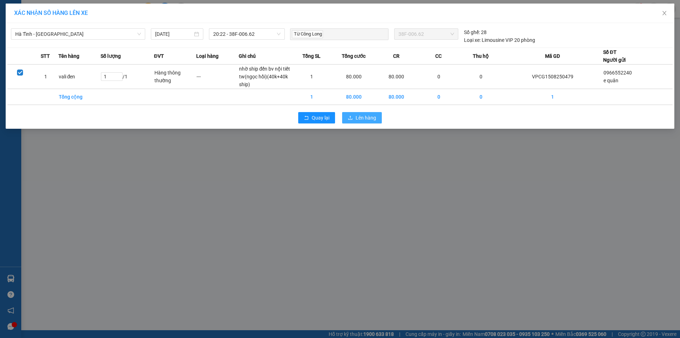
click at [367, 119] on span "Lên hàng" at bounding box center [366, 118] width 21 height 8
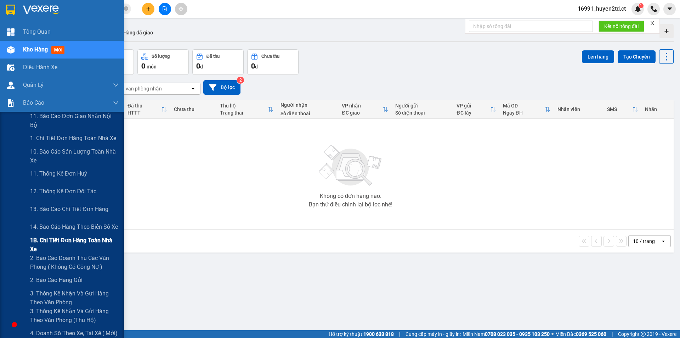
click at [58, 242] on span "1B. Chi tiết đơn hàng toàn nhà xe" at bounding box center [74, 245] width 89 height 18
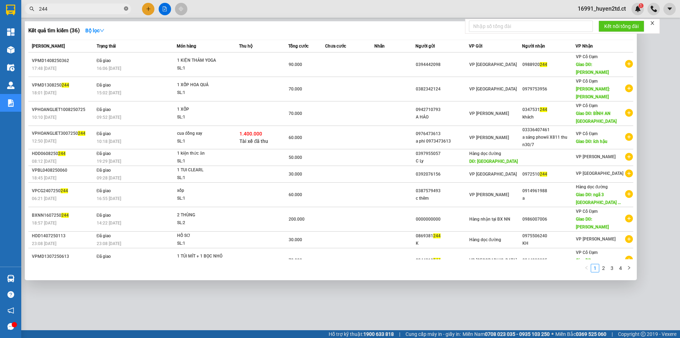
click at [127, 9] on icon "close-circle" at bounding box center [126, 8] width 4 height 4
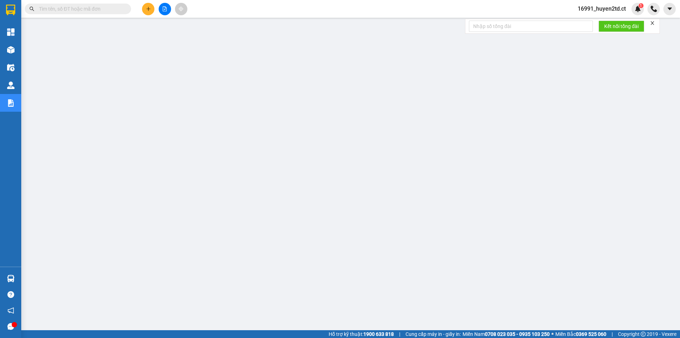
click at [82, 8] on input "text" at bounding box center [81, 9] width 84 height 8
click at [52, 7] on input "text" at bounding box center [81, 9] width 84 height 8
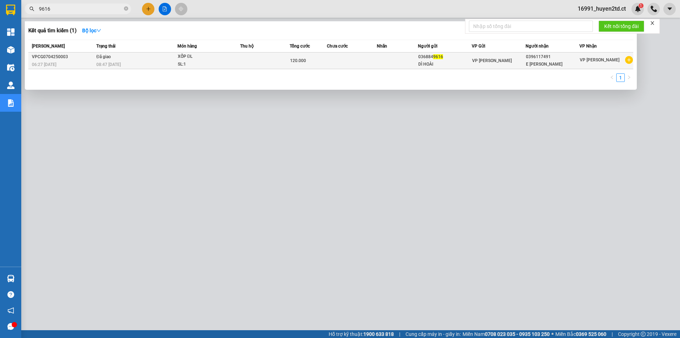
type input "9616"
click at [268, 62] on td at bounding box center [265, 60] width 50 height 17
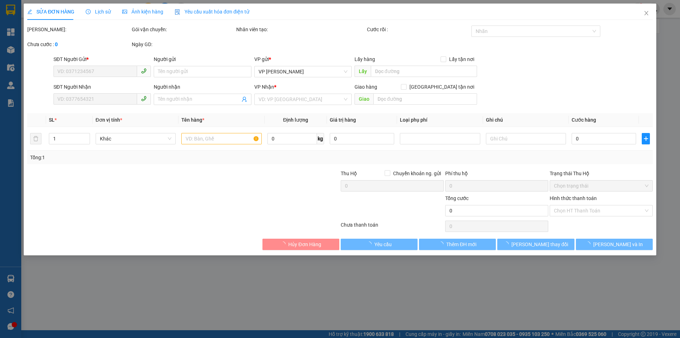
type input "0368849616"
type input "DÌ HOÀI"
type input "0396117491"
type input "E [PERSON_NAME]"
type input "120.000"
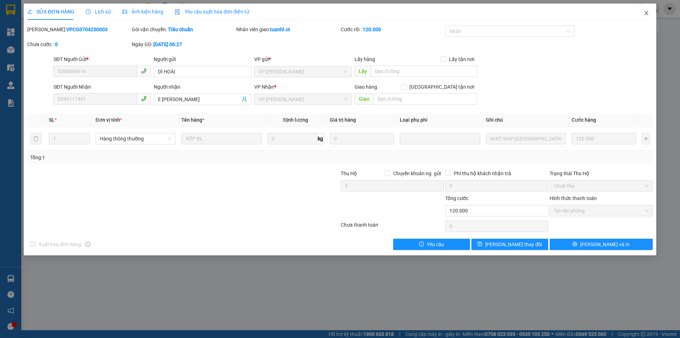
click at [648, 14] on icon "close" at bounding box center [647, 13] width 6 height 6
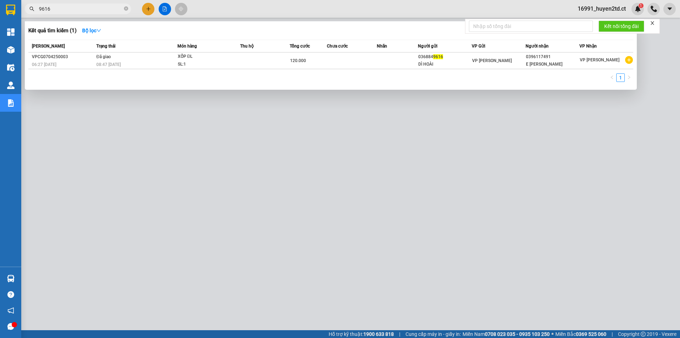
click at [83, 9] on input "9616" at bounding box center [81, 9] width 84 height 8
click at [146, 61] on div "08:47 [DATE]" at bounding box center [136, 65] width 81 height 8
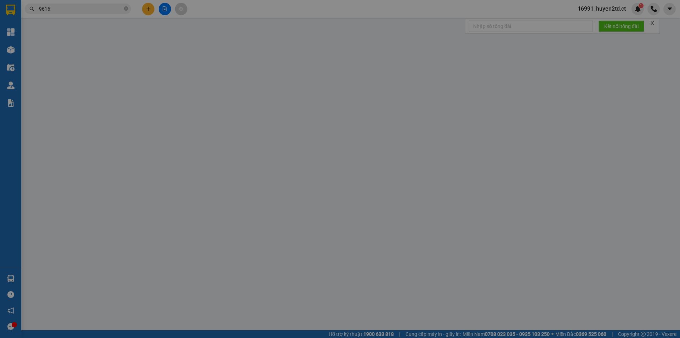
type input "0368849616"
type input "DÌ HOÀI"
type input "0396117491"
type input "E [PERSON_NAME]"
type input "120.000"
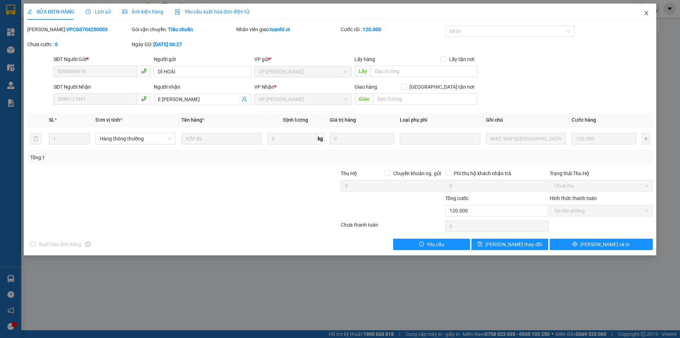
click at [647, 10] on span "Close" at bounding box center [647, 14] width 20 height 20
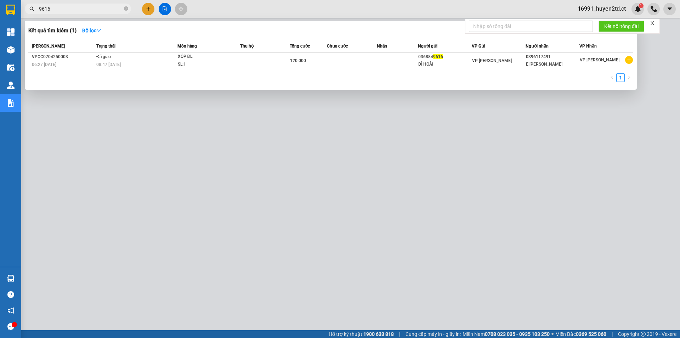
click at [84, 10] on input "9616" at bounding box center [81, 9] width 84 height 8
click at [150, 9] on div at bounding box center [340, 169] width 680 height 338
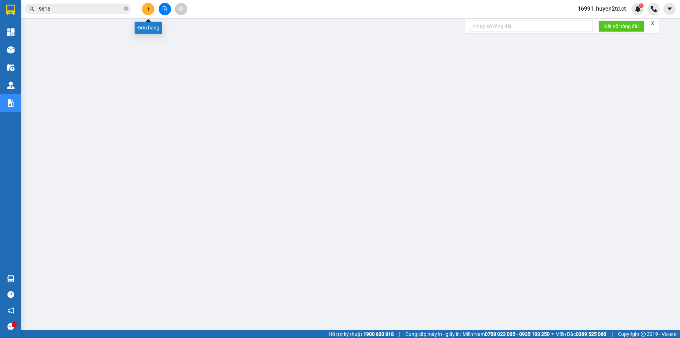
click at [151, 9] on button at bounding box center [148, 9] width 12 height 12
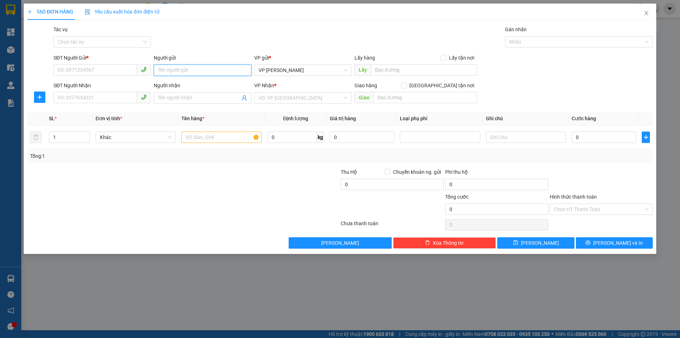
click at [196, 69] on input "Người gửi" at bounding box center [202, 69] width 97 height 11
type input "c"
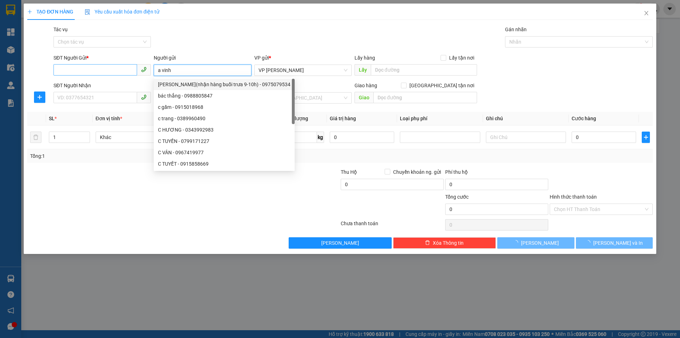
type input "a vinh"
click at [106, 69] on input "SĐT Người Gửi *" at bounding box center [96, 69] width 84 height 11
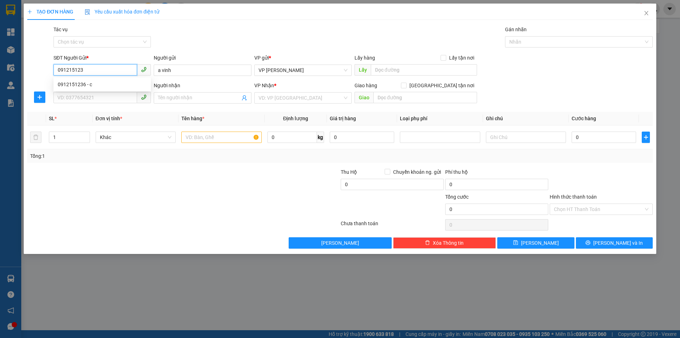
type input "0912151236"
click at [107, 84] on div "0912151236 - c" at bounding box center [102, 84] width 89 height 8
type input "c"
type input "0704174198"
type input "c quỳnh"
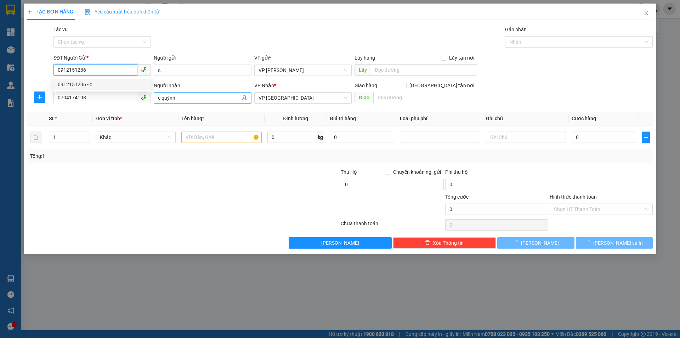
type input "40.000"
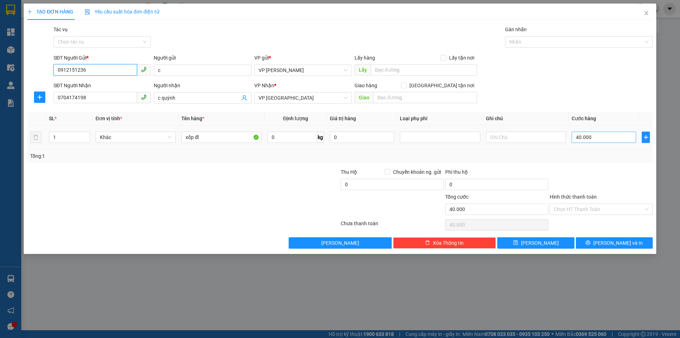
type input "0912151236"
type input "5"
type input "50"
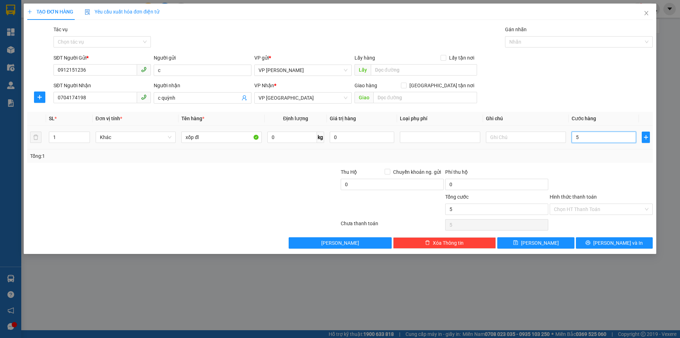
type input "50"
type input "50.000"
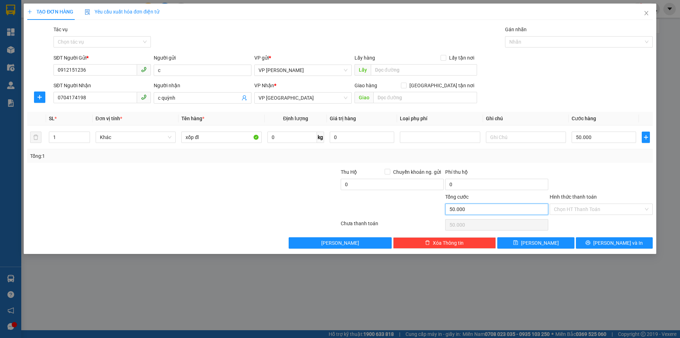
click at [515, 211] on input "50.000" at bounding box center [496, 208] width 103 height 11
click at [597, 207] on input "Hình thức thanh toán" at bounding box center [599, 209] width 90 height 11
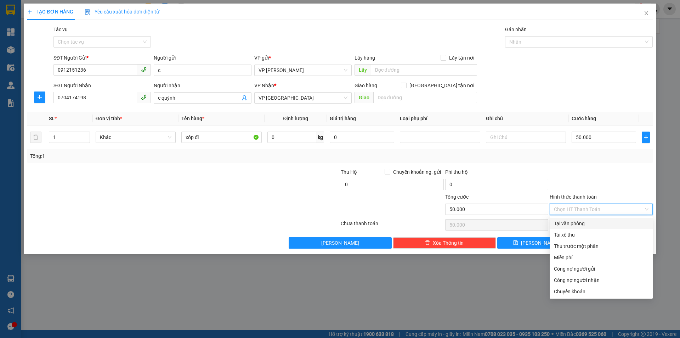
click at [598, 221] on div "Tại văn phòng" at bounding box center [601, 223] width 95 height 8
type input "0"
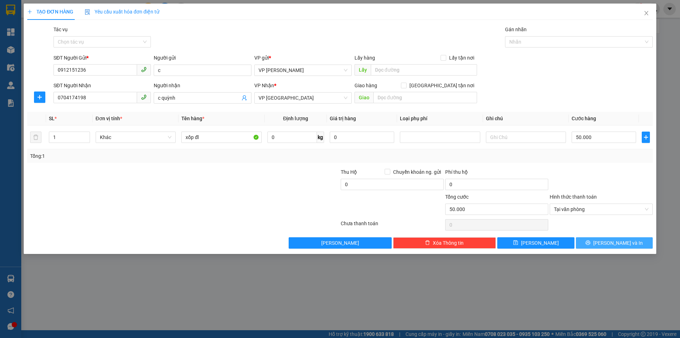
click at [597, 243] on button "[PERSON_NAME] và In" at bounding box center [614, 242] width 77 height 11
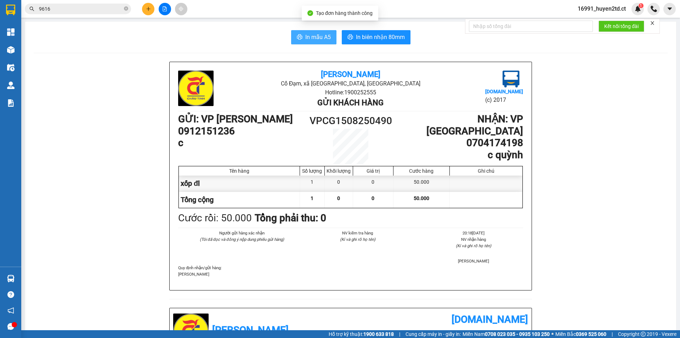
click at [313, 36] on span "In mẫu A5" at bounding box center [318, 37] width 26 height 9
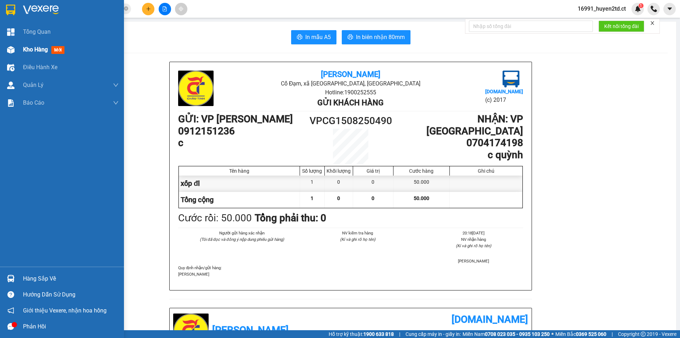
click at [34, 46] on span "Kho hàng" at bounding box center [35, 49] width 25 height 7
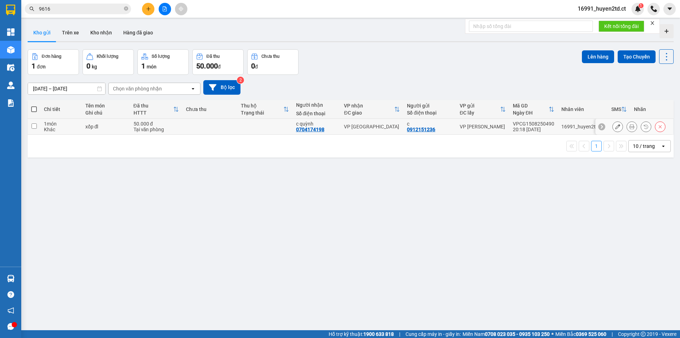
click at [35, 124] on input "checkbox" at bounding box center [34, 125] width 5 height 5
checkbox input "true"
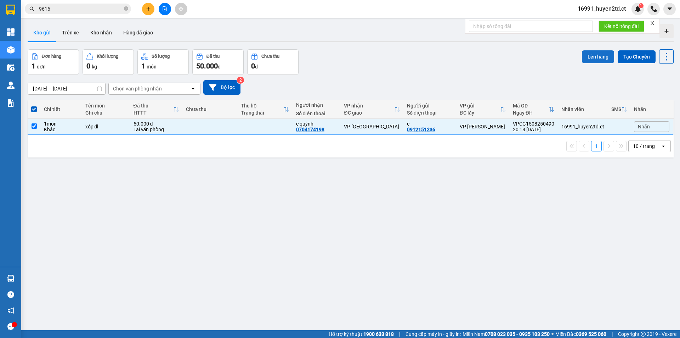
click at [594, 57] on button "Lên hàng" at bounding box center [598, 56] width 32 height 13
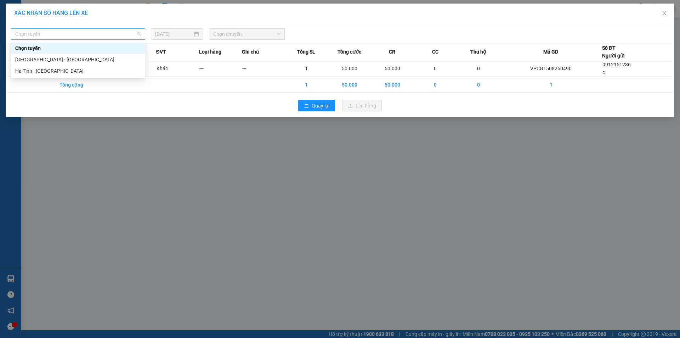
click at [114, 34] on span "Chọn tuyến" at bounding box center [78, 34] width 126 height 11
click at [122, 69] on div "Hà Tĩnh - [GEOGRAPHIC_DATA]" at bounding box center [78, 71] width 126 height 8
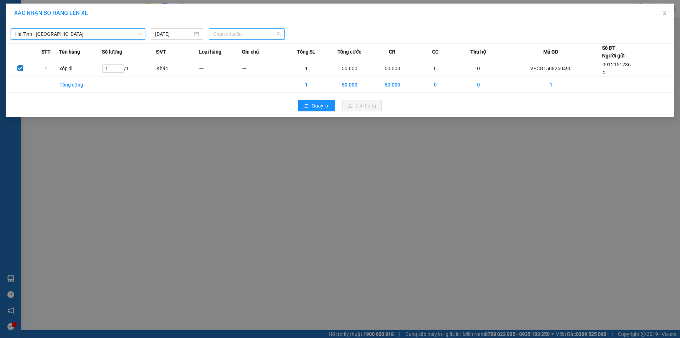
click at [250, 33] on span "Chọn chuyến" at bounding box center [246, 34] width 67 height 11
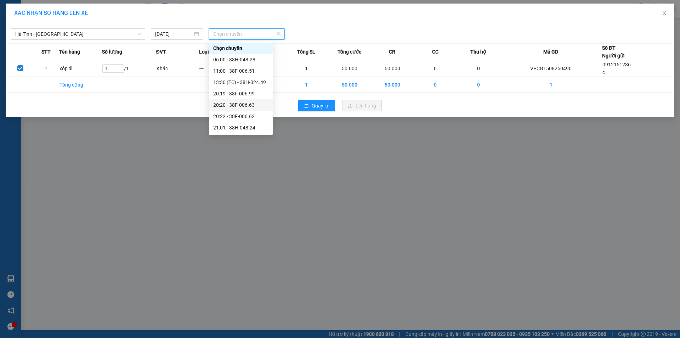
click at [254, 105] on div "20:20 - 38F-006.63" at bounding box center [240, 105] width 55 height 8
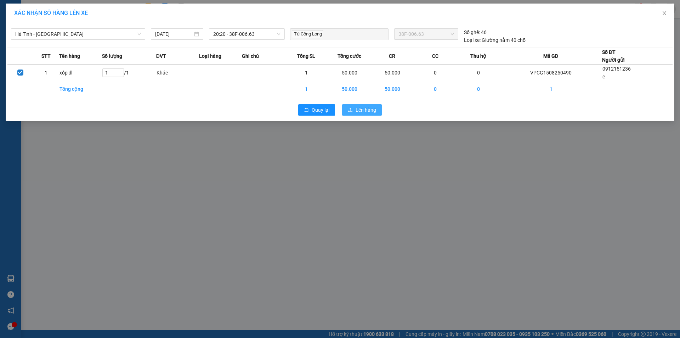
click at [366, 109] on span "Lên hàng" at bounding box center [366, 110] width 21 height 8
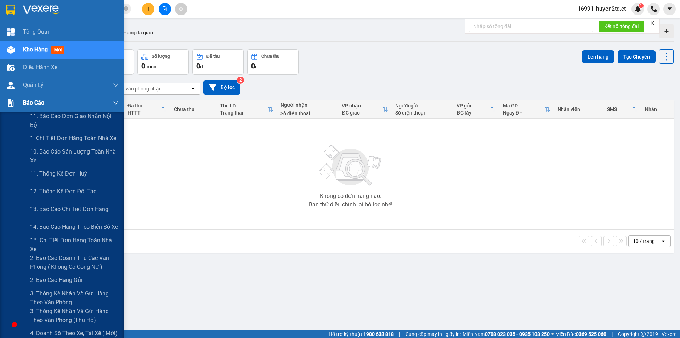
click at [21, 103] on div "Báo cáo" at bounding box center [62, 103] width 124 height 18
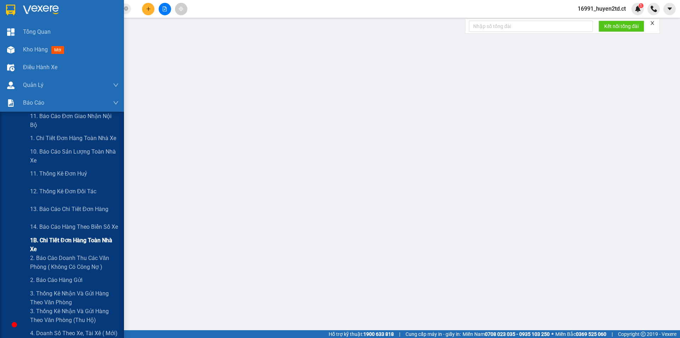
click at [43, 240] on span "1B. Chi tiết đơn hàng toàn nhà xe" at bounding box center [74, 245] width 89 height 18
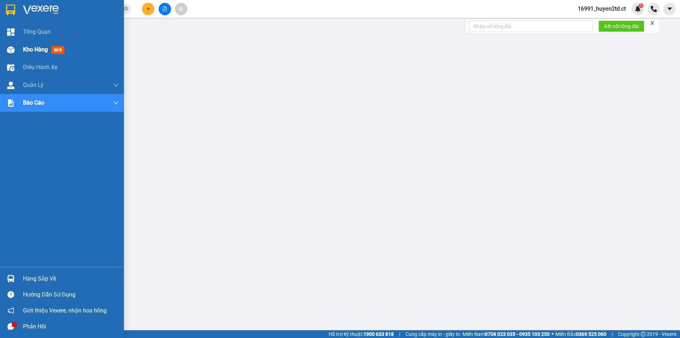
drag, startPoint x: 22, startPoint y: 49, endPoint x: 41, endPoint y: 54, distance: 19.4
click at [23, 49] on div "Kho hàng mới" at bounding box center [62, 50] width 124 height 18
